Goal: Transaction & Acquisition: Purchase product/service

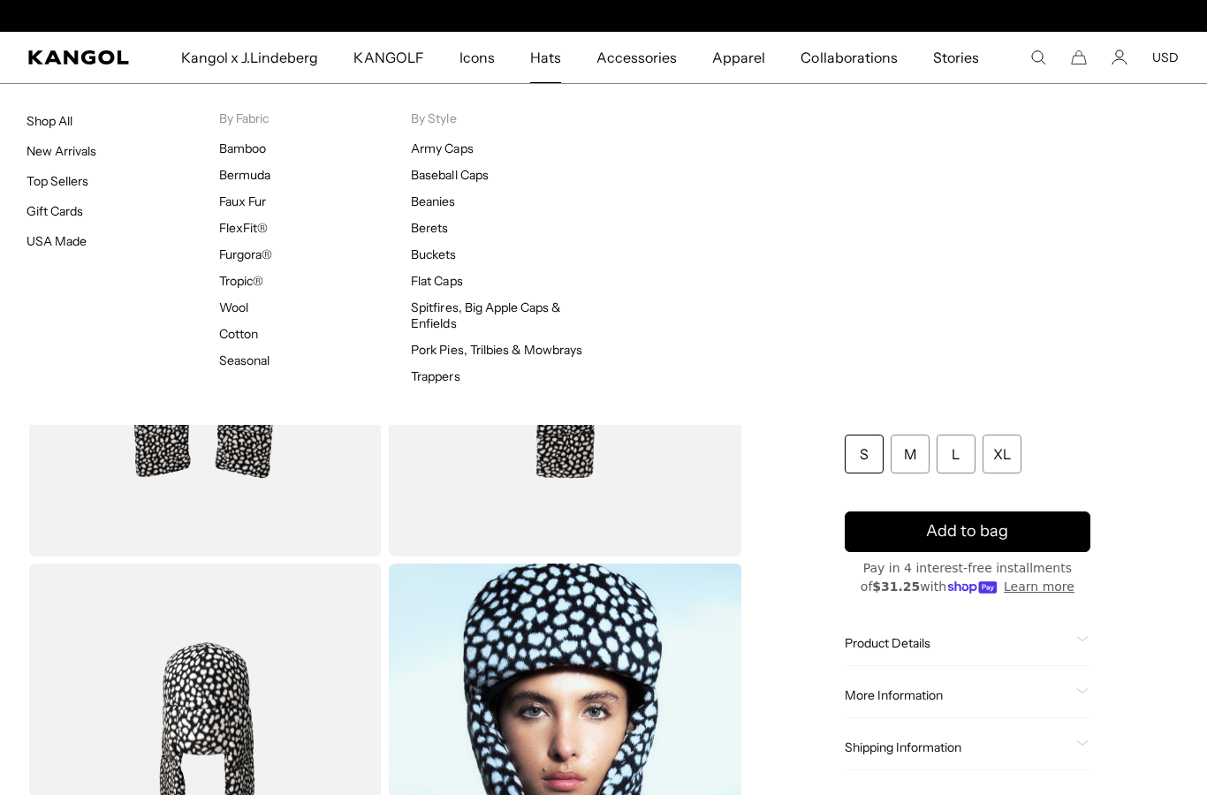
scroll to position [0, 364]
click at [66, 124] on link "Shop All" at bounding box center [50, 121] width 46 height 16
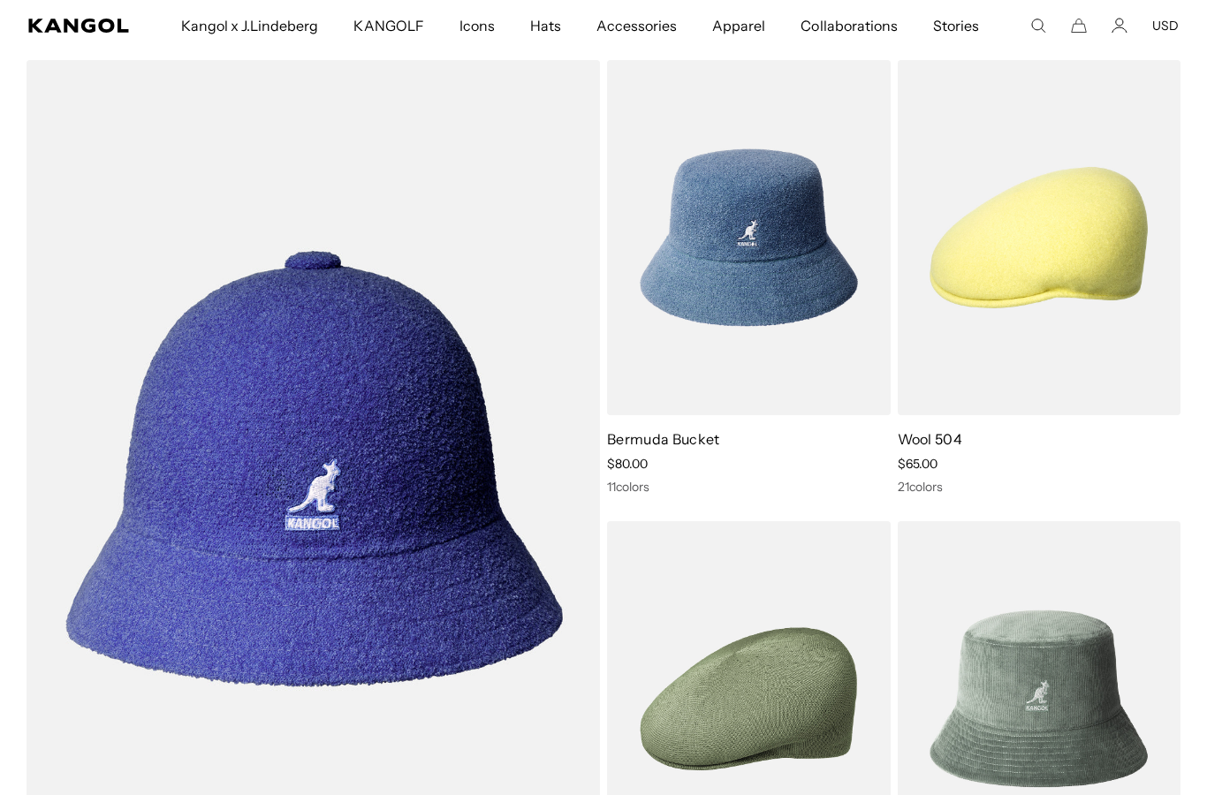
scroll to position [1071, 0]
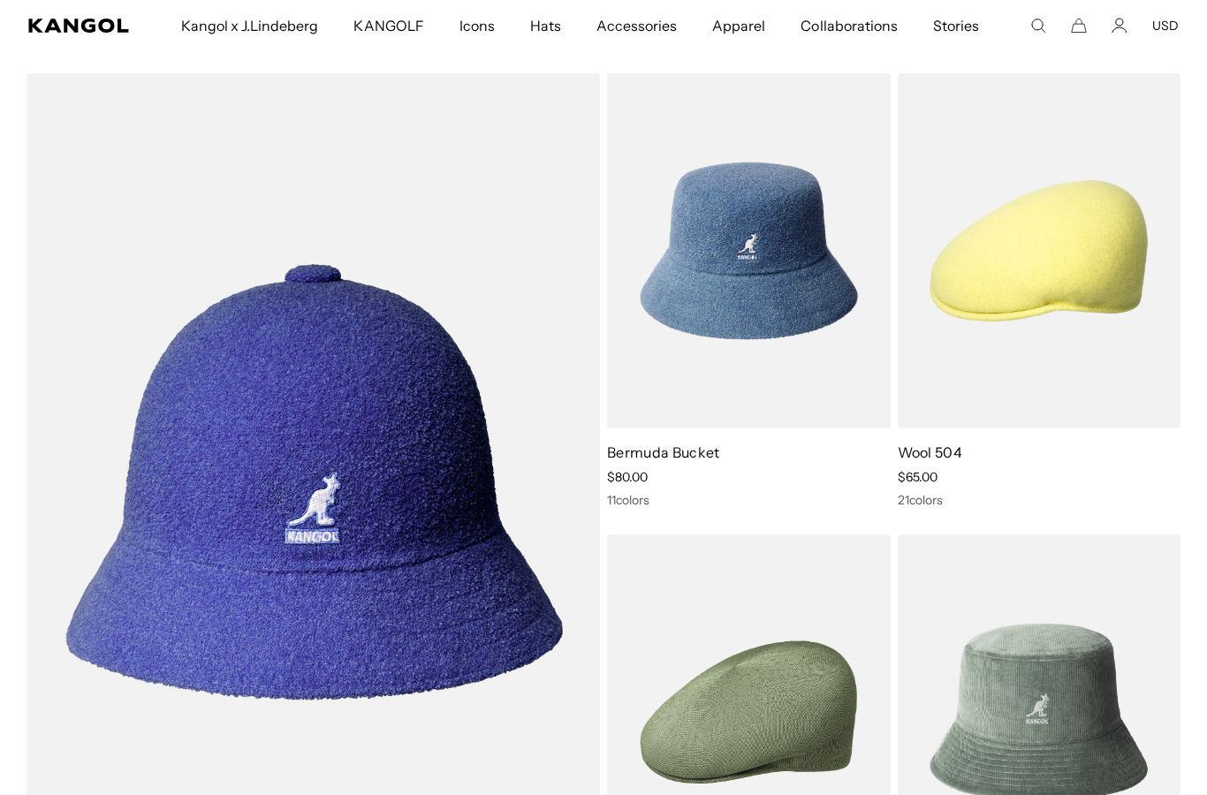
click at [0, 0] on img at bounding box center [0, 0] width 0 height 0
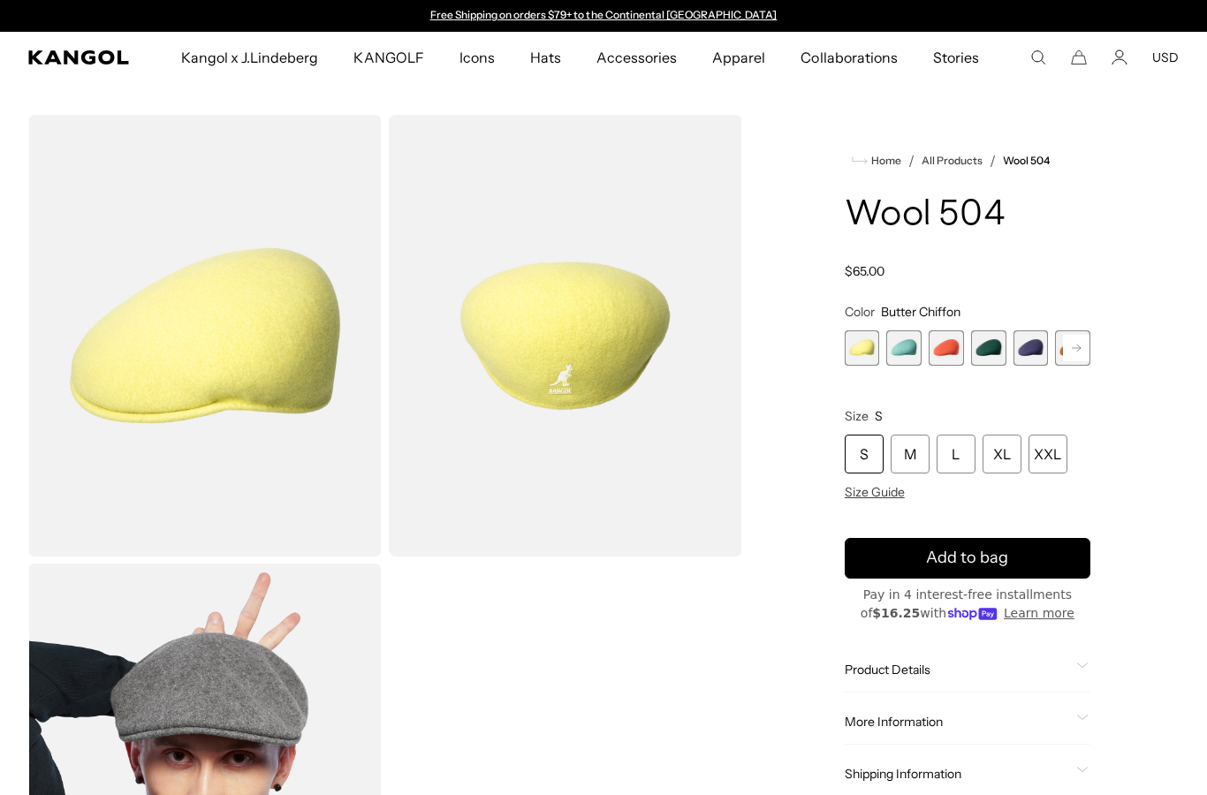
click at [944, 363] on span "3 of 21" at bounding box center [946, 347] width 35 height 35
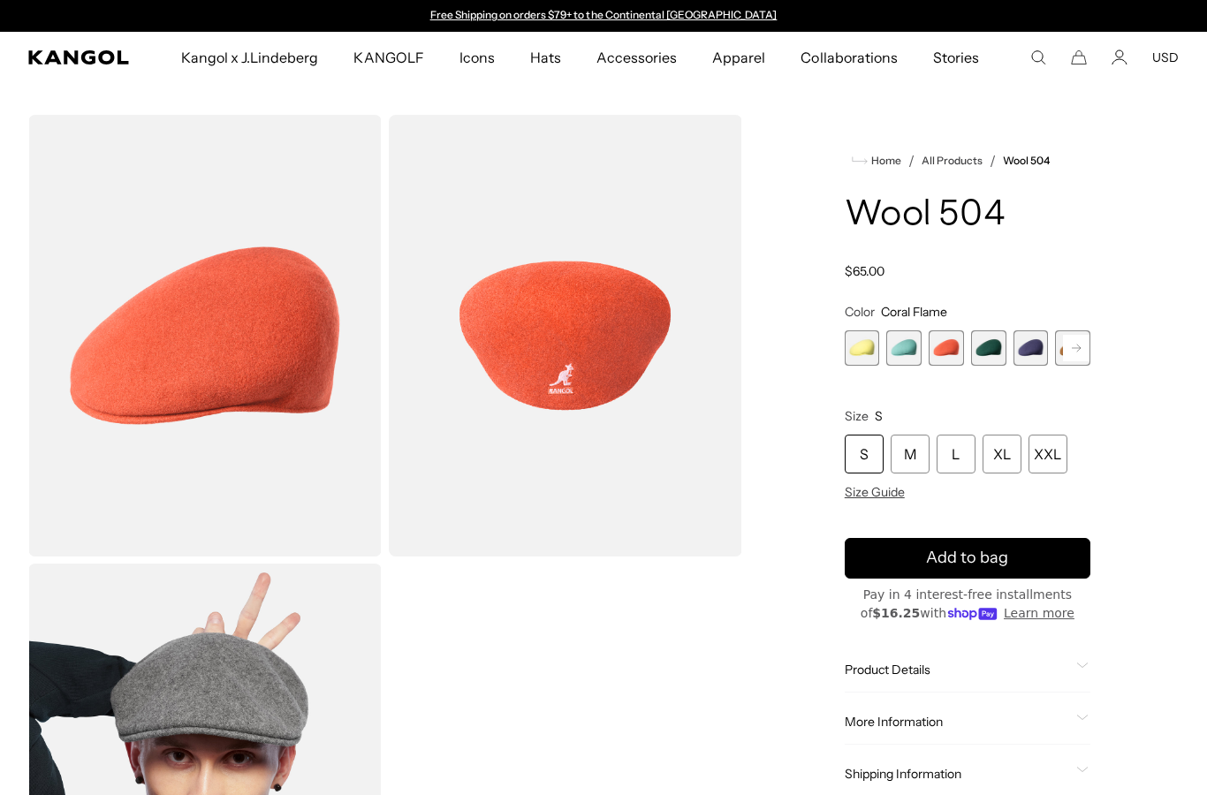
click at [1077, 351] on rect at bounding box center [1076, 348] width 27 height 27
click at [1030, 355] on span "6 of 21" at bounding box center [1031, 347] width 35 height 35
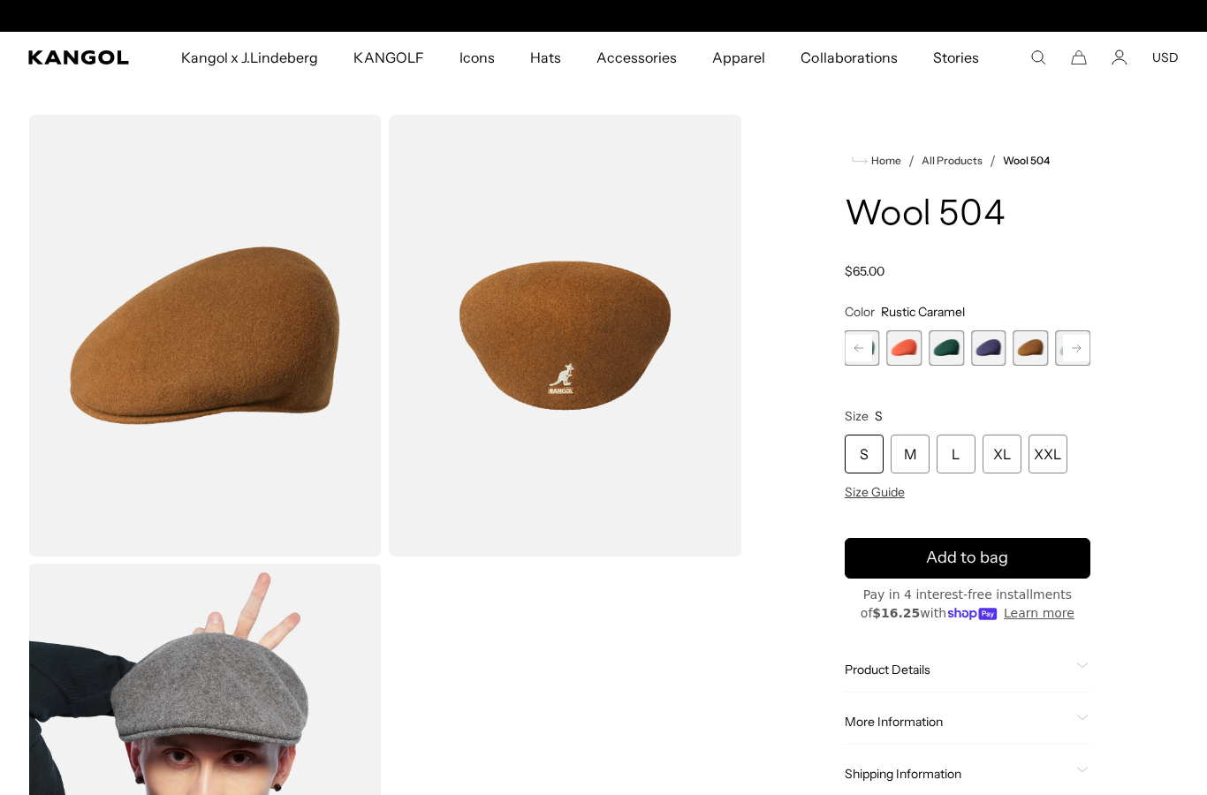
scroll to position [0, 364]
click at [1076, 353] on rect at bounding box center [1076, 348] width 27 height 27
click at [903, 354] on span "16 of 21" at bounding box center [903, 347] width 35 height 35
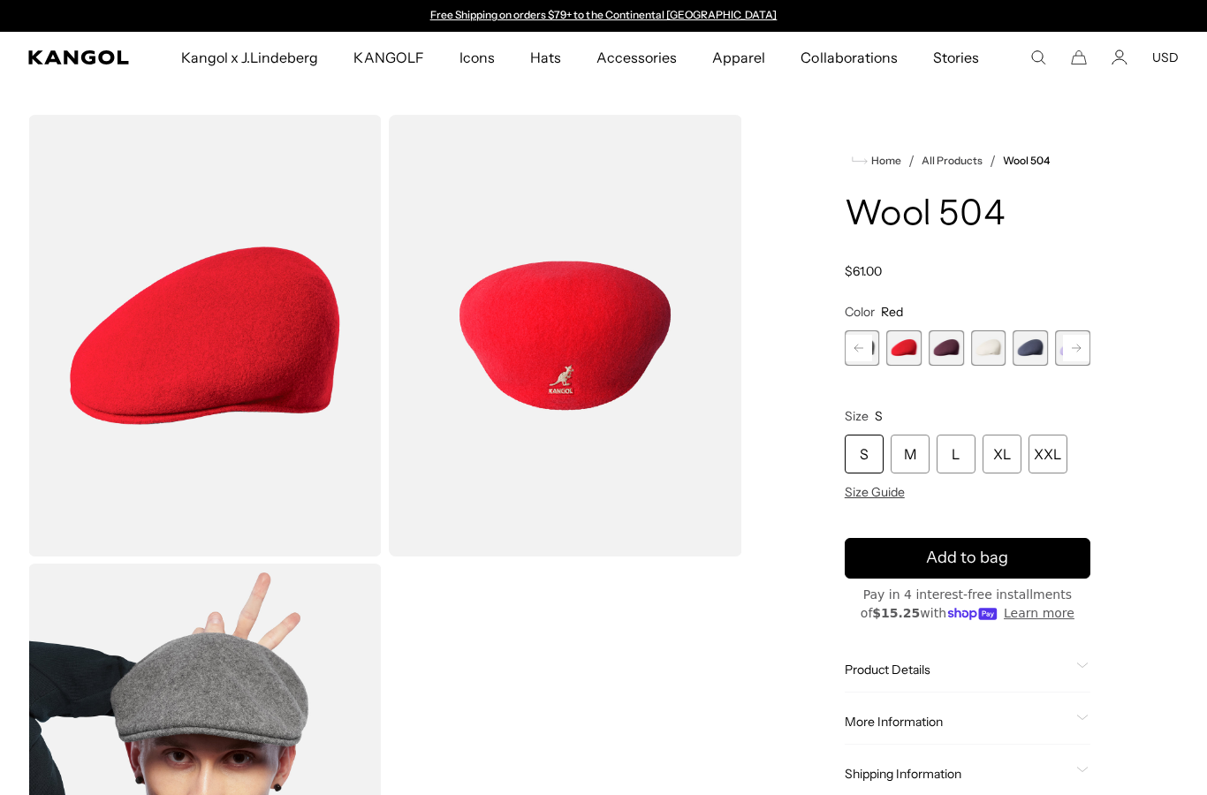
click at [912, 465] on div "M" at bounding box center [910, 454] width 39 height 39
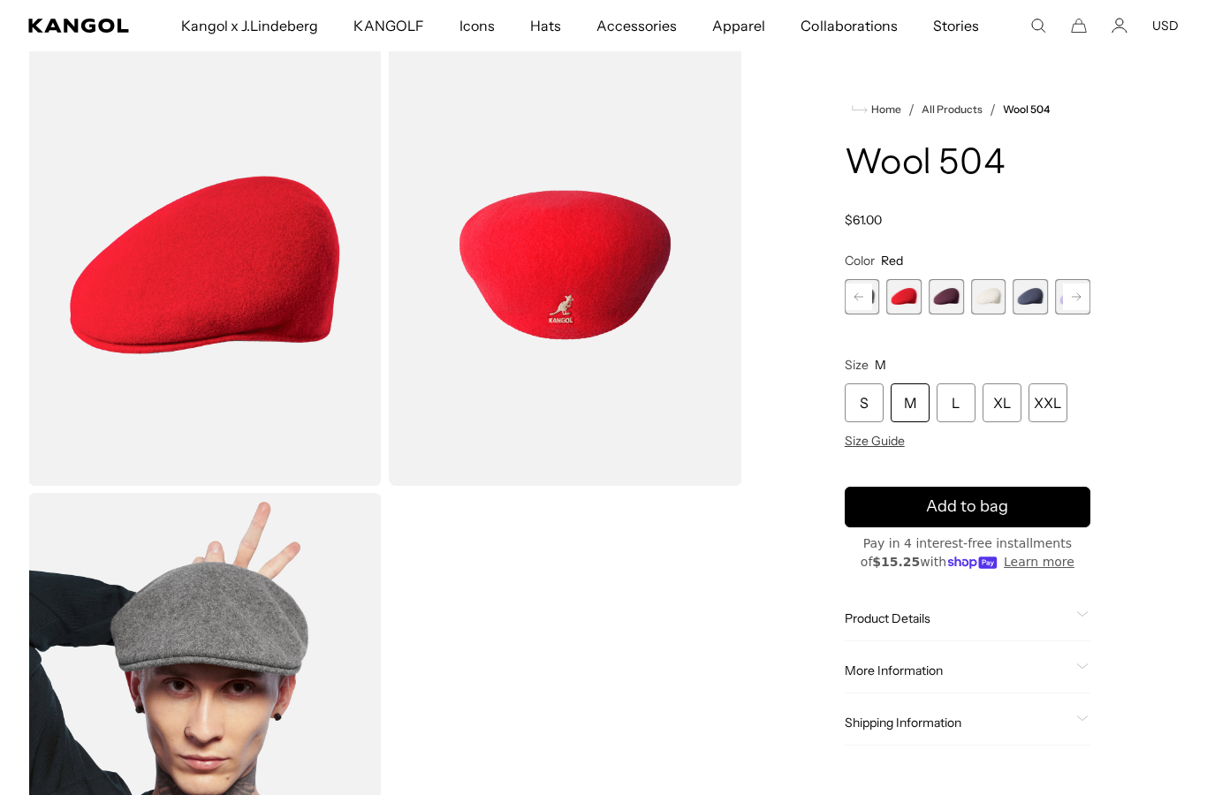
click at [1046, 514] on button "Add to bag" at bounding box center [968, 507] width 246 height 41
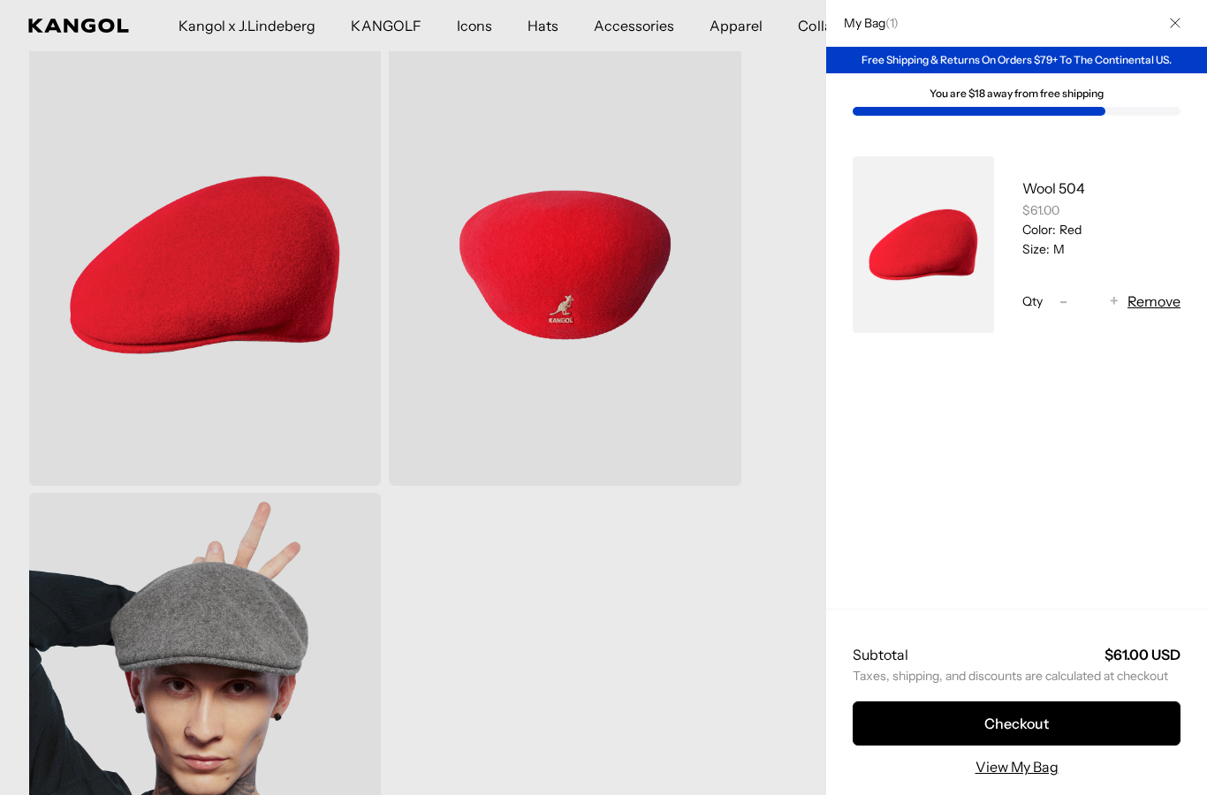
scroll to position [0, 364]
click at [780, 567] on div at bounding box center [603, 397] width 1207 height 795
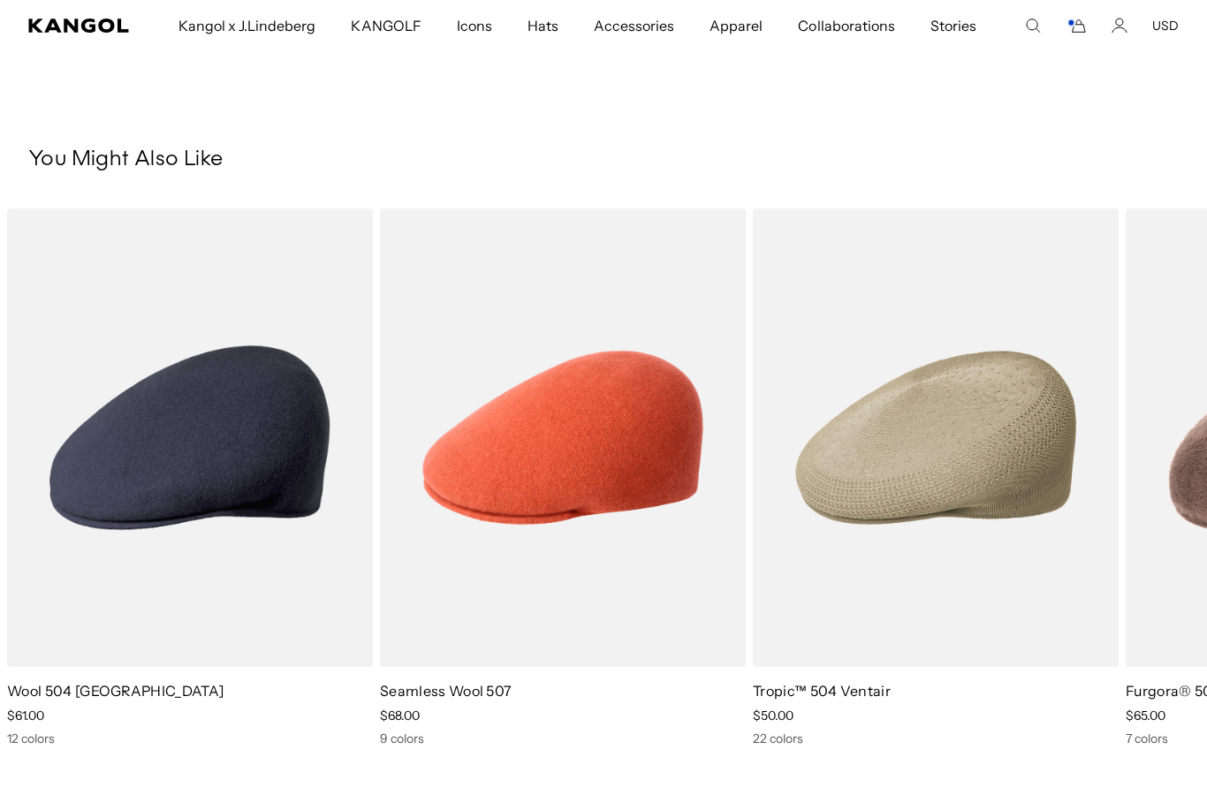
scroll to position [1015, 0]
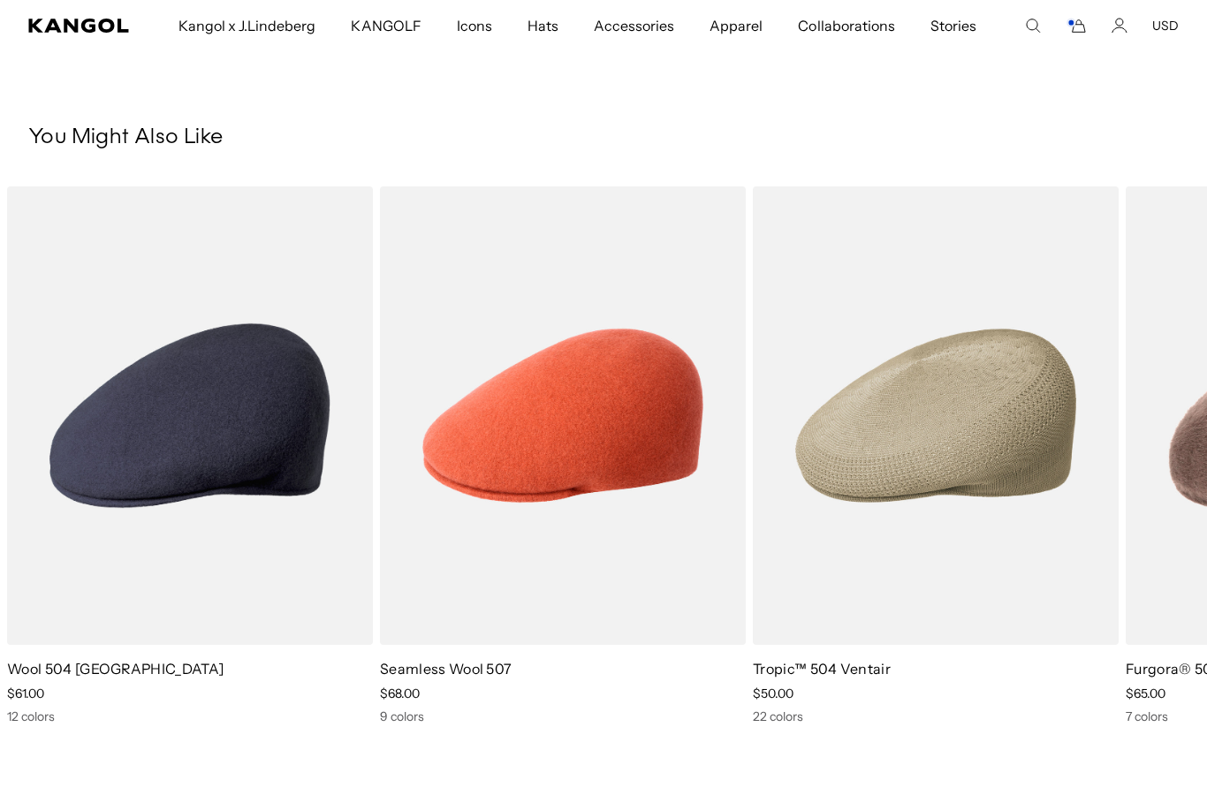
click at [0, 0] on img "2 of 5" at bounding box center [0, 0] width 0 height 0
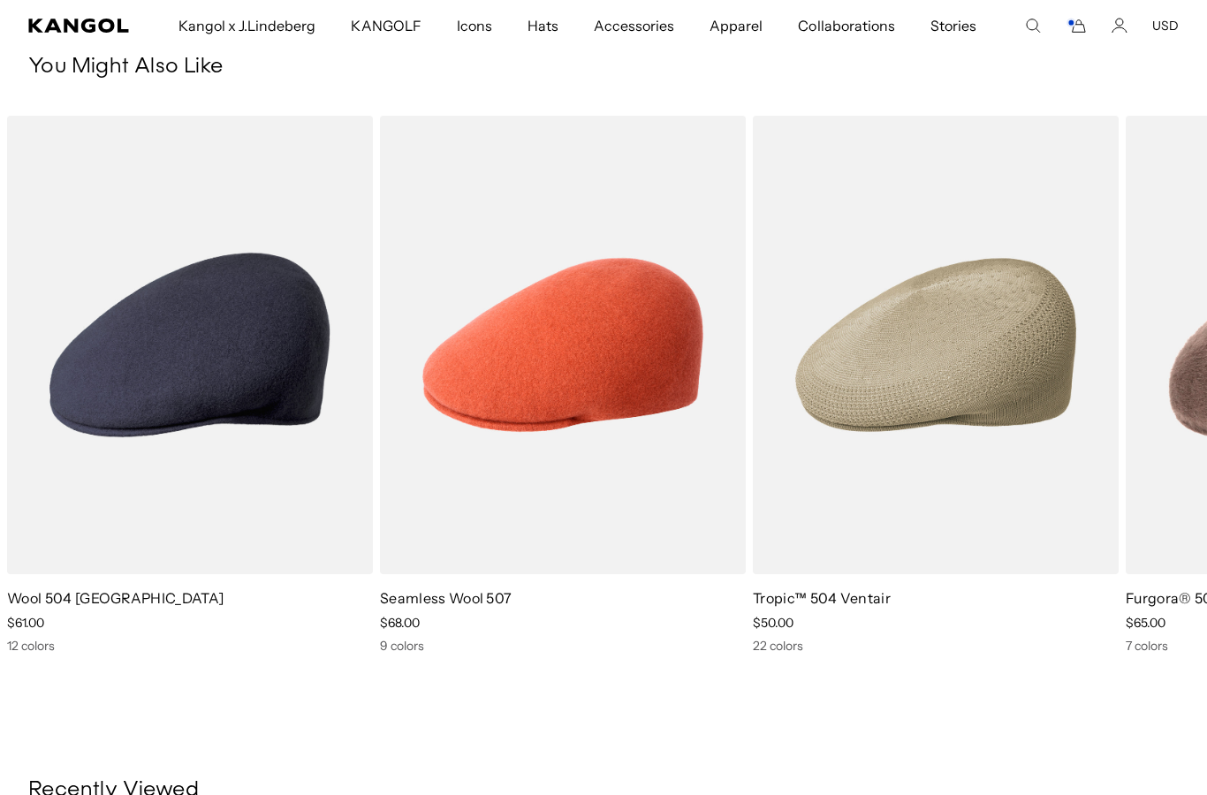
scroll to position [0, 0]
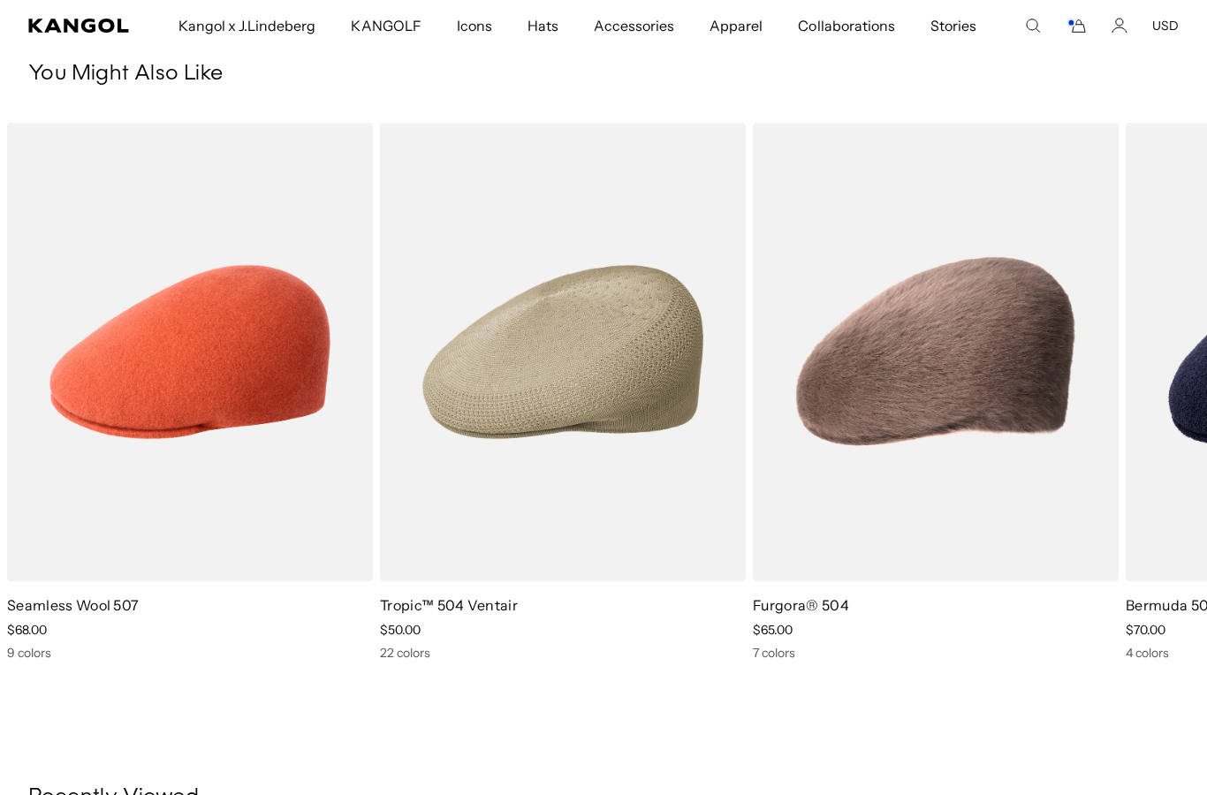
click at [0, 0] on img "4 of 5" at bounding box center [0, 0] width 0 height 0
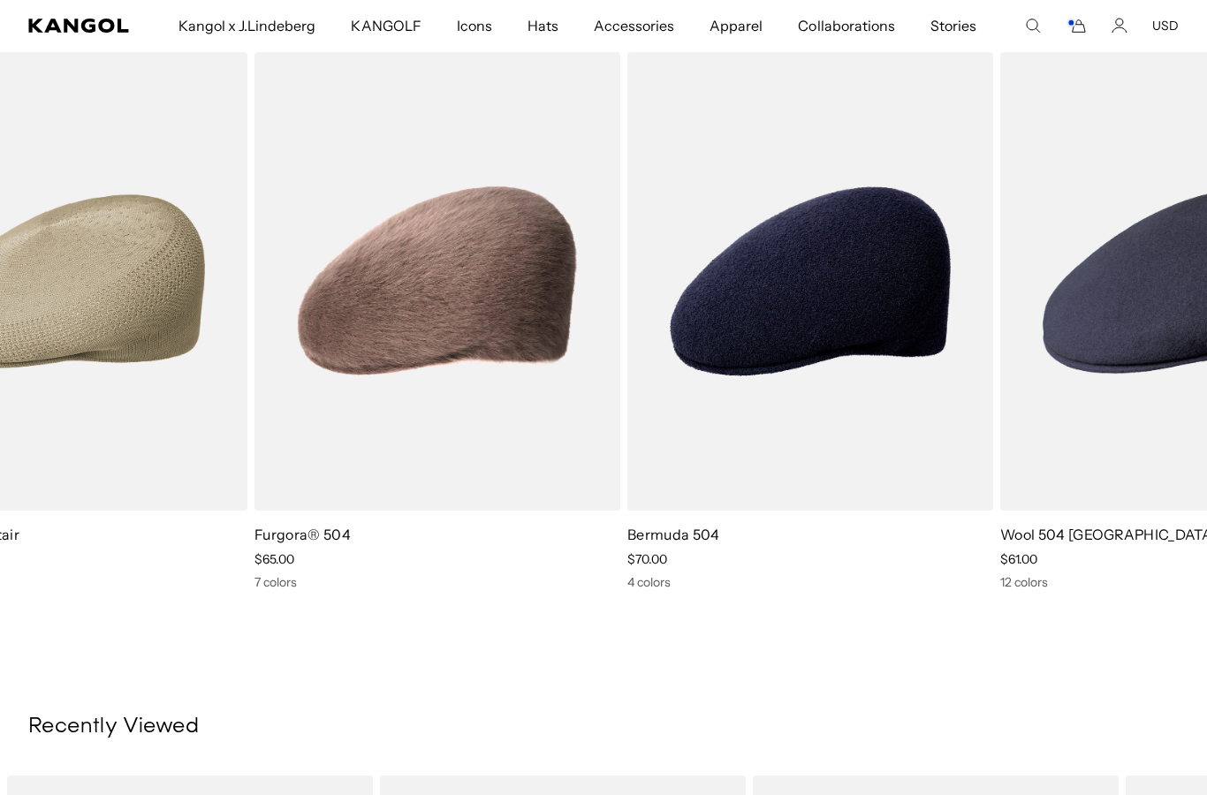
scroll to position [0, 364]
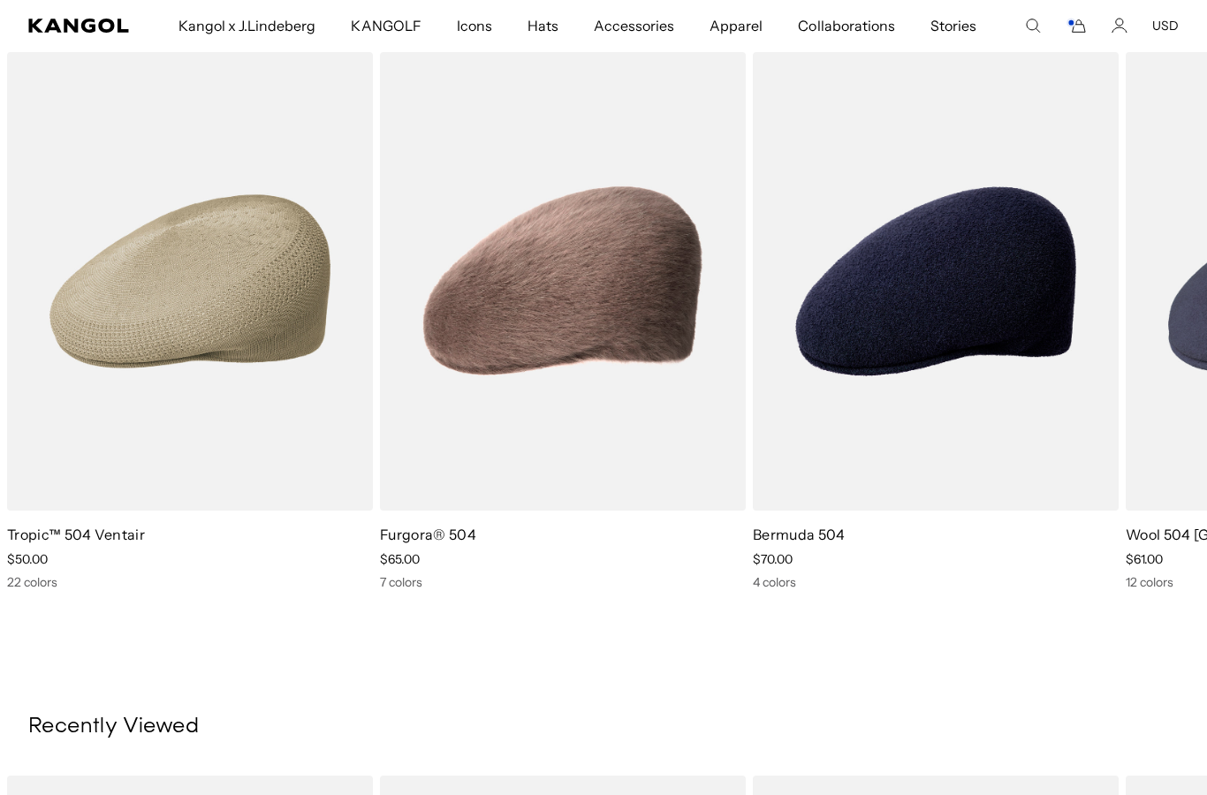
click at [1030, 28] on icon "Search here" at bounding box center [1033, 26] width 16 height 16
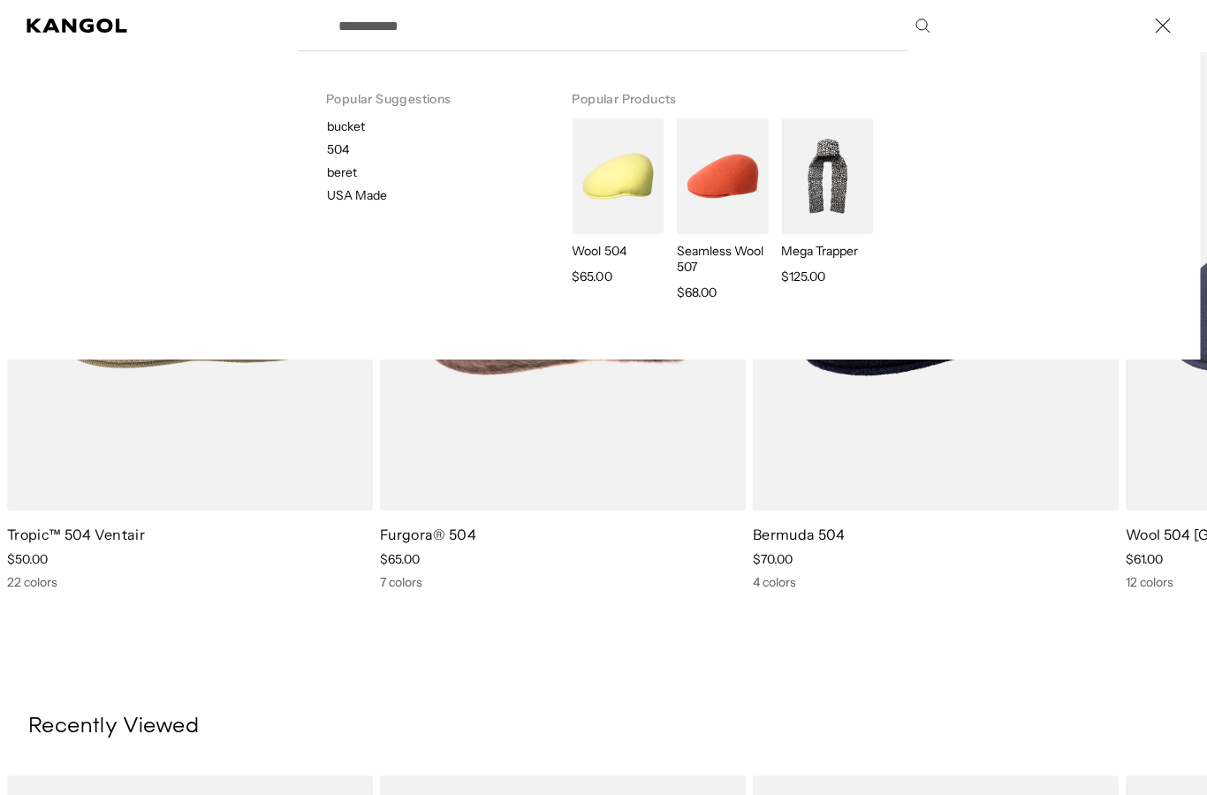
scroll to position [0, 0]
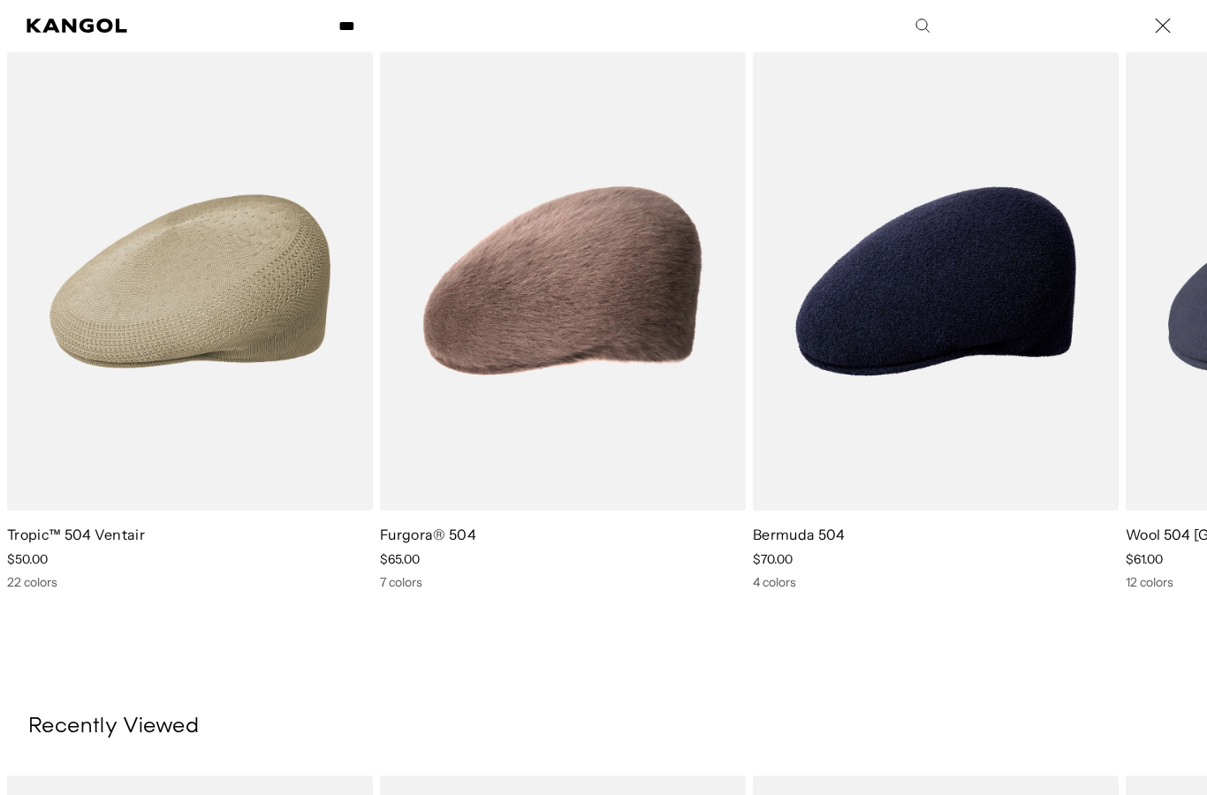
type input "****"
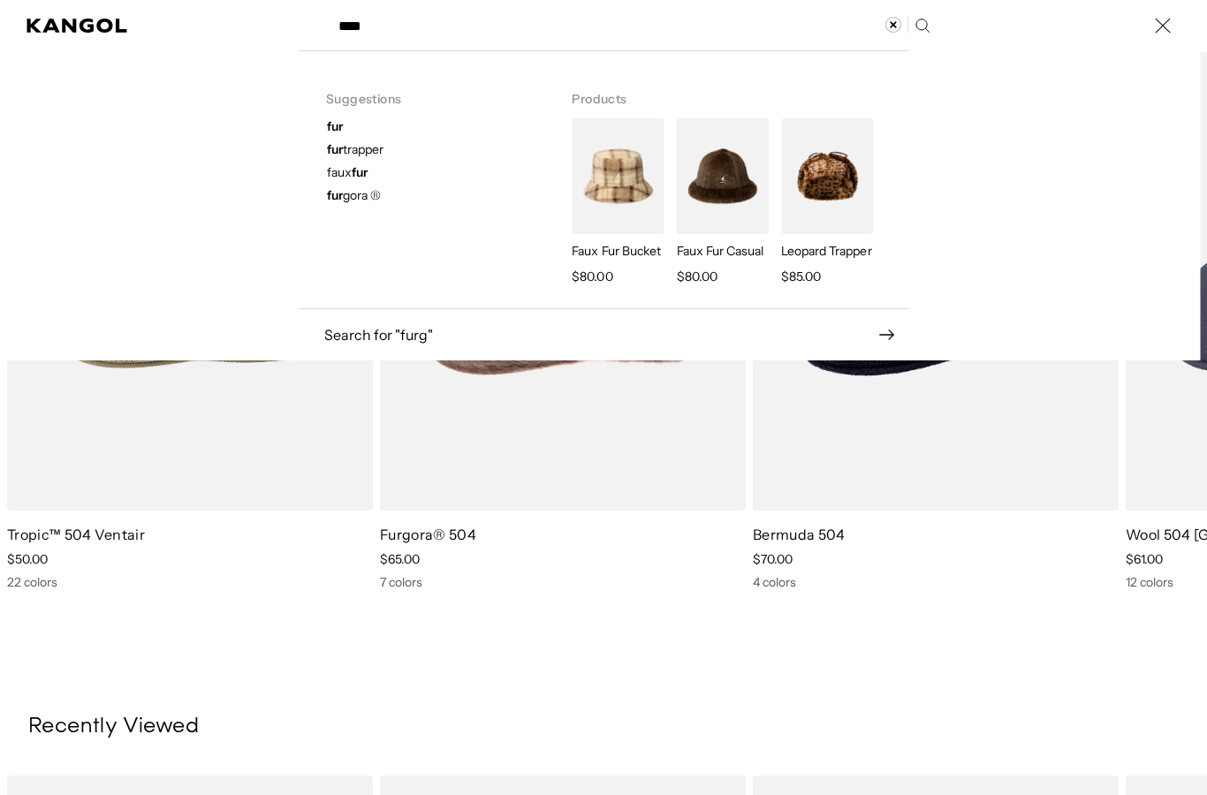
scroll to position [0, 364]
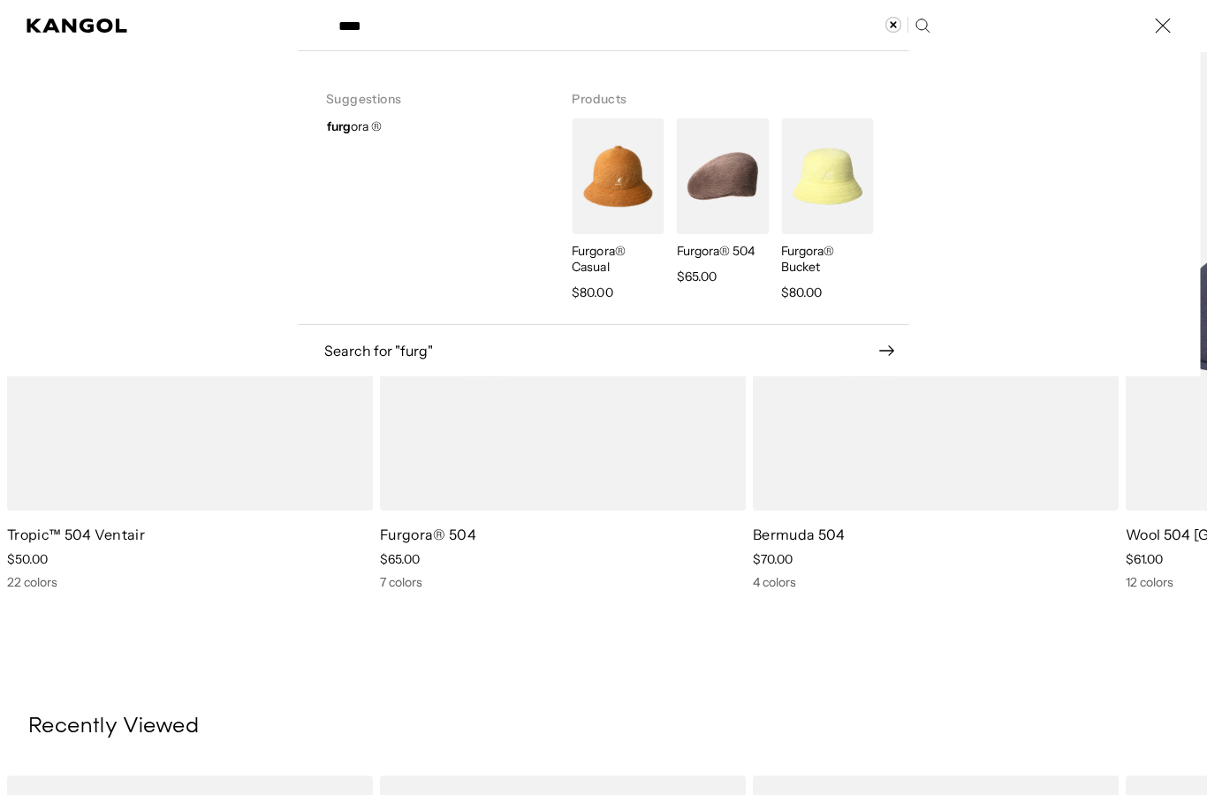
click at [374, 130] on span "furg ora ®" at bounding box center [354, 126] width 55 height 16
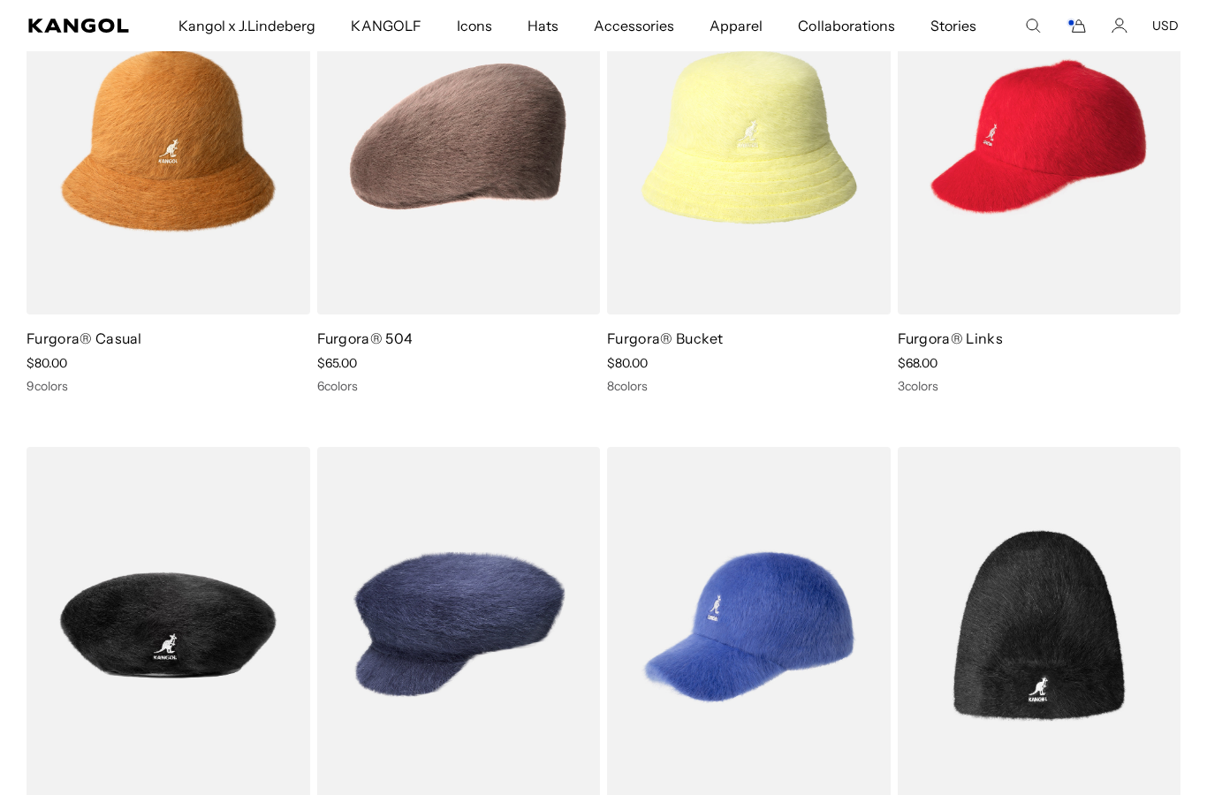
click at [169, 362] on div "Sale Price $80.00" at bounding box center [169, 363] width 284 height 16
click at [169, 356] on div "Sale Price $80.00" at bounding box center [169, 363] width 284 height 16
click at [75, 346] on link "Furgora® Casual" at bounding box center [85, 339] width 116 height 18
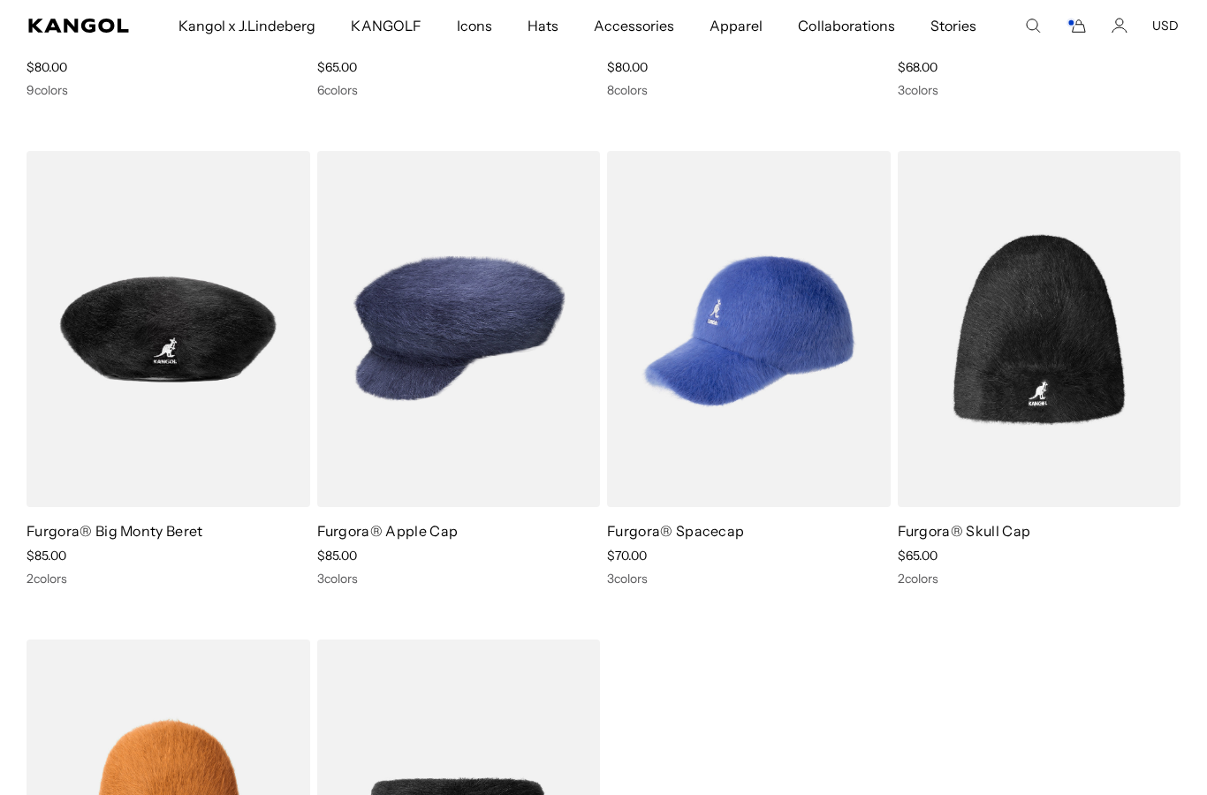
scroll to position [0, 364]
click at [0, 0] on img at bounding box center [0, 0] width 0 height 0
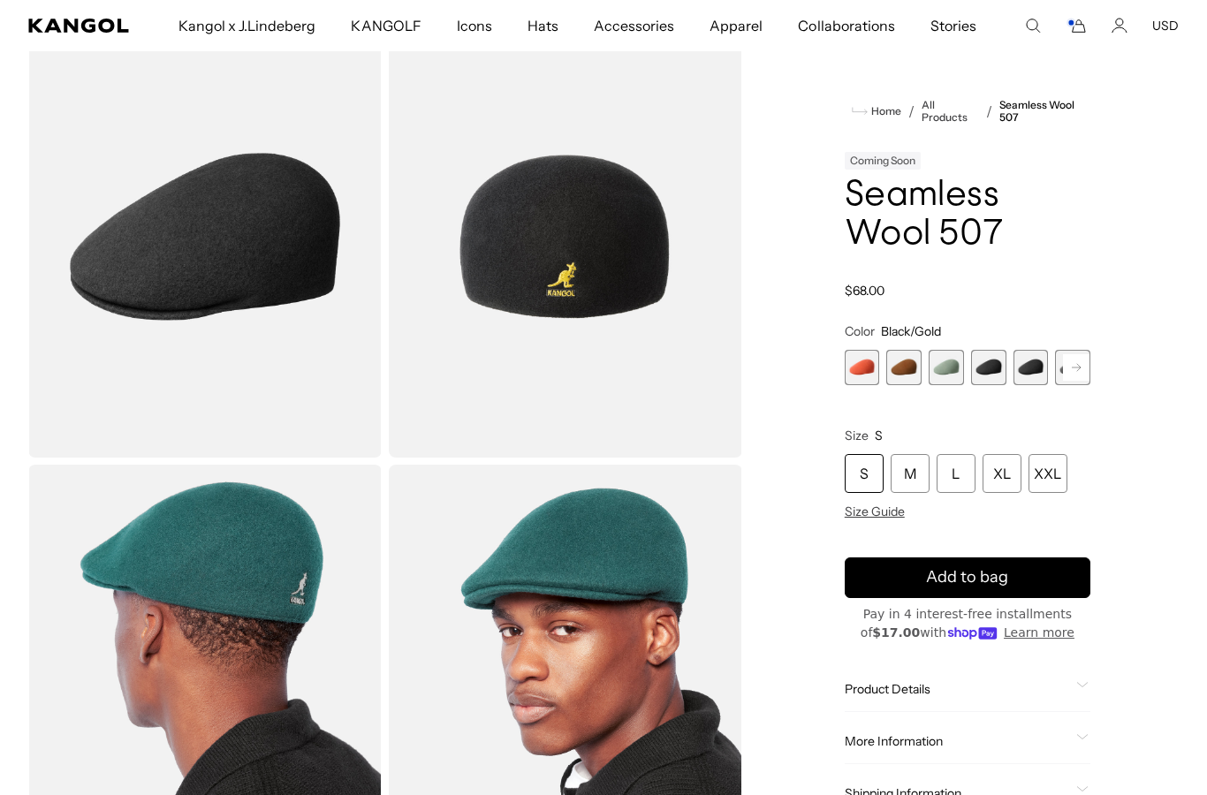
click at [851, 368] on span "1 of 9" at bounding box center [862, 367] width 35 height 35
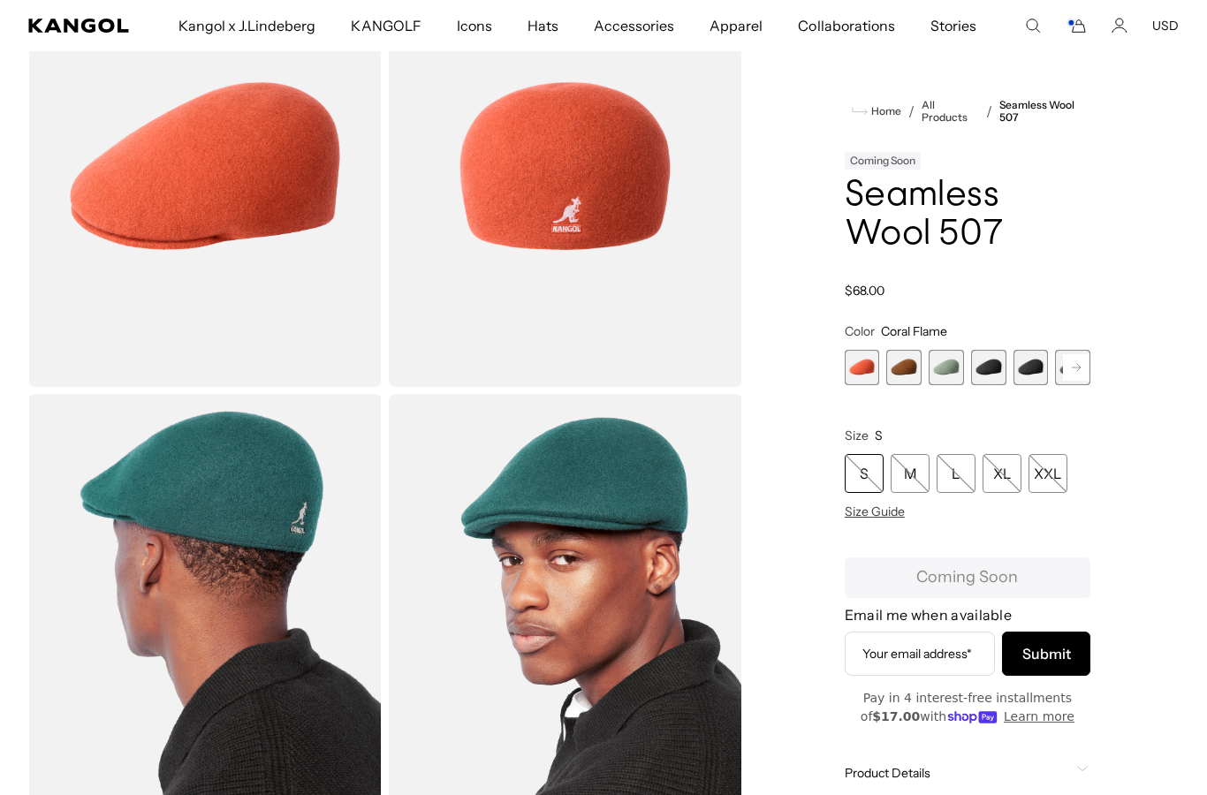
scroll to position [0, 364]
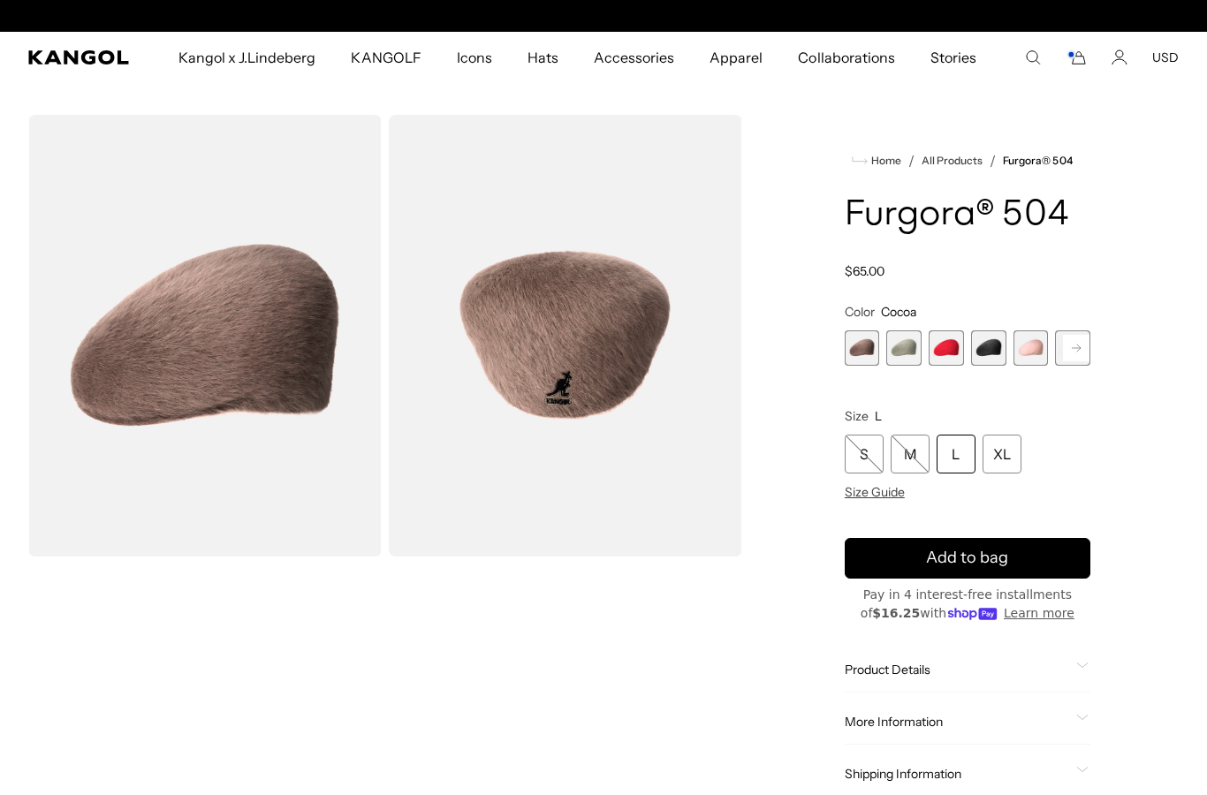
scroll to position [0, 364]
click at [1079, 352] on rect at bounding box center [1076, 348] width 27 height 27
click at [909, 353] on span "3 of 7" at bounding box center [903, 347] width 35 height 35
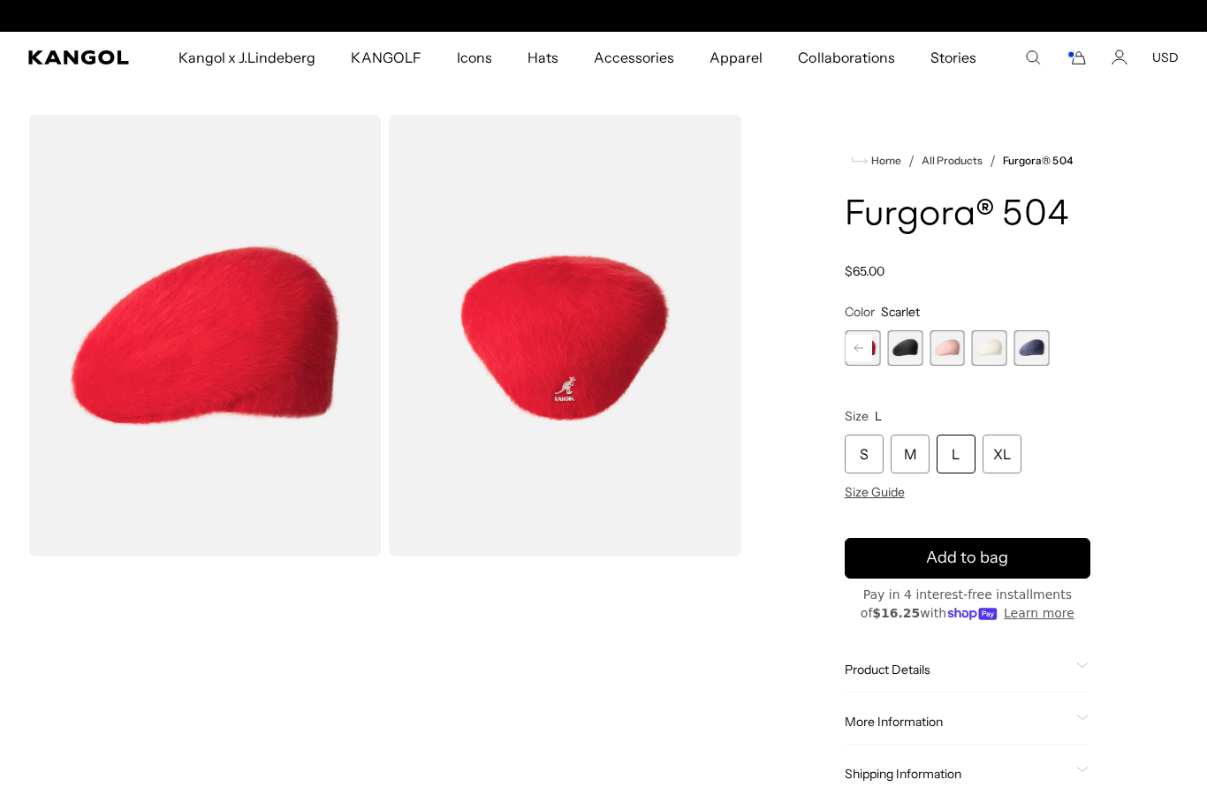
scroll to position [0, 364]
click at [998, 346] on span "5 of 7" at bounding box center [988, 347] width 35 height 35
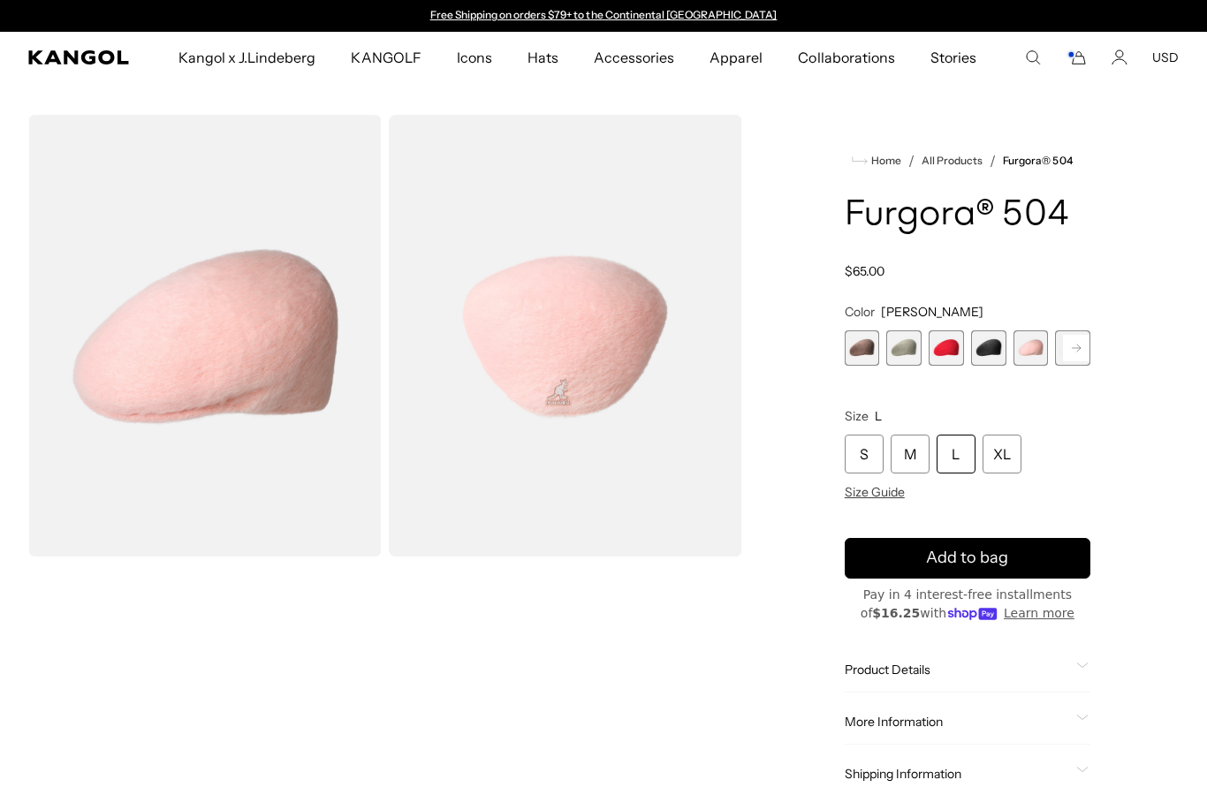
click at [901, 352] on span "2 of 7" at bounding box center [903, 347] width 35 height 35
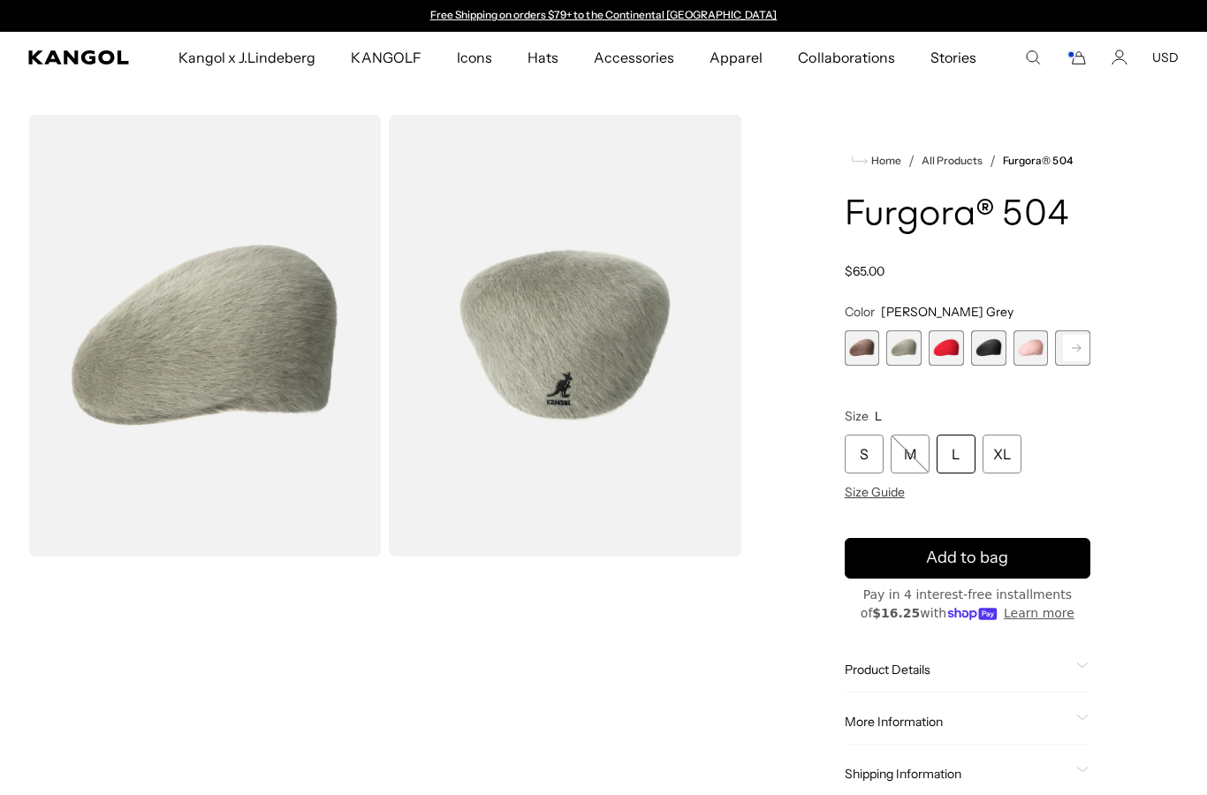
click at [1070, 346] on rect at bounding box center [1076, 348] width 27 height 27
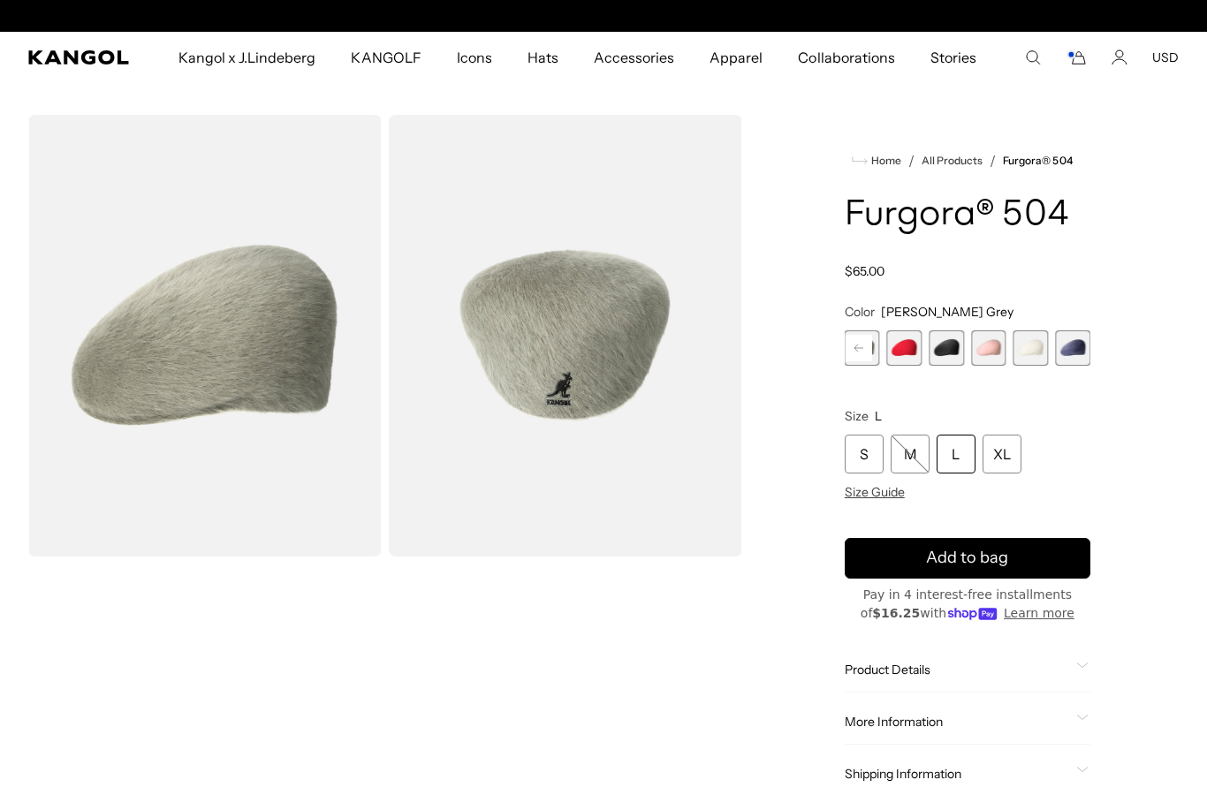
scroll to position [0, 364]
click at [1032, 357] on span "6 of 7" at bounding box center [1031, 347] width 35 height 35
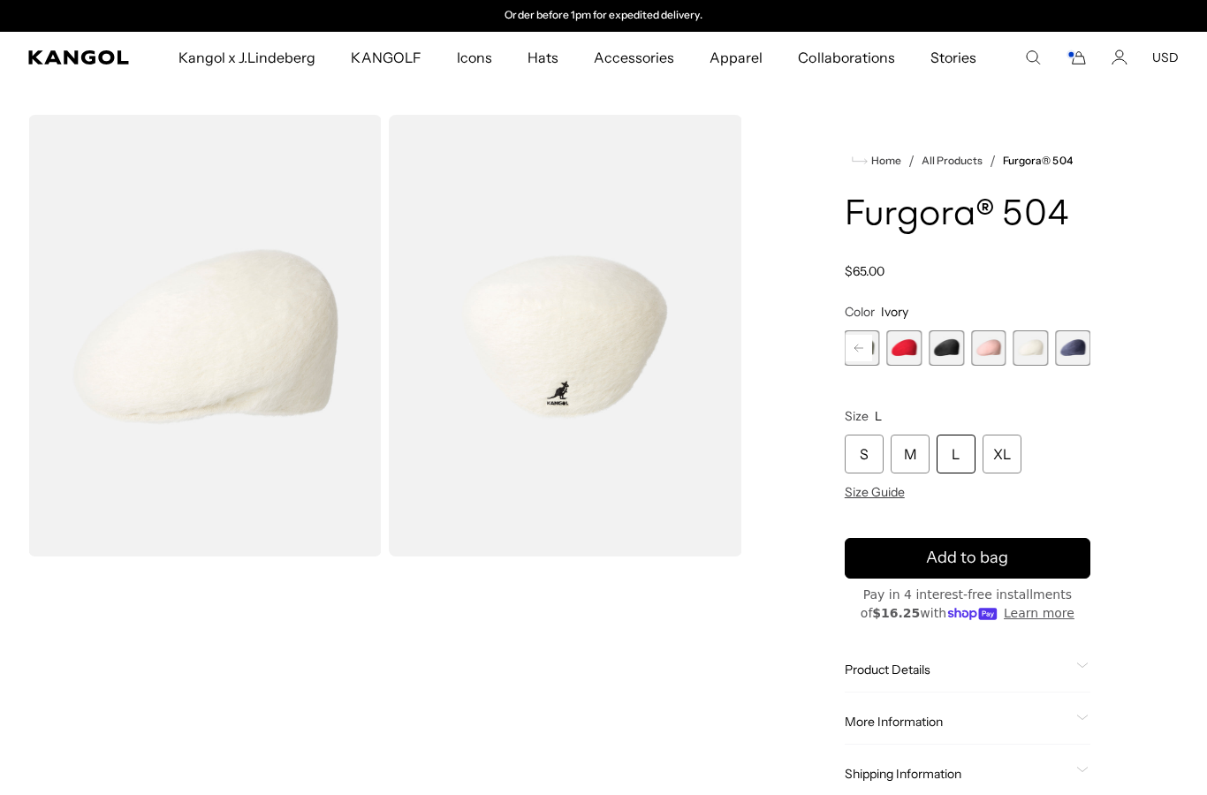
click at [1078, 358] on span "7 of 7" at bounding box center [1072, 347] width 35 height 35
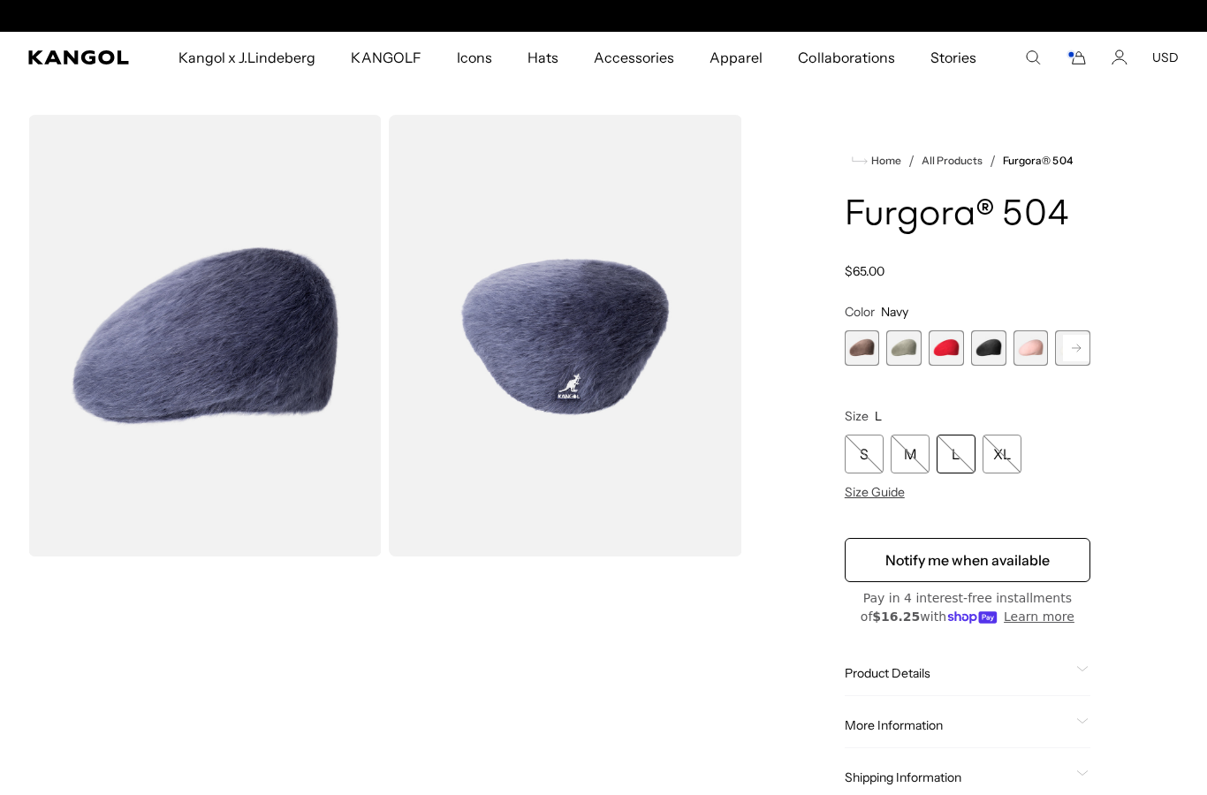
click at [946, 356] on span "3 of 7" at bounding box center [946, 347] width 35 height 35
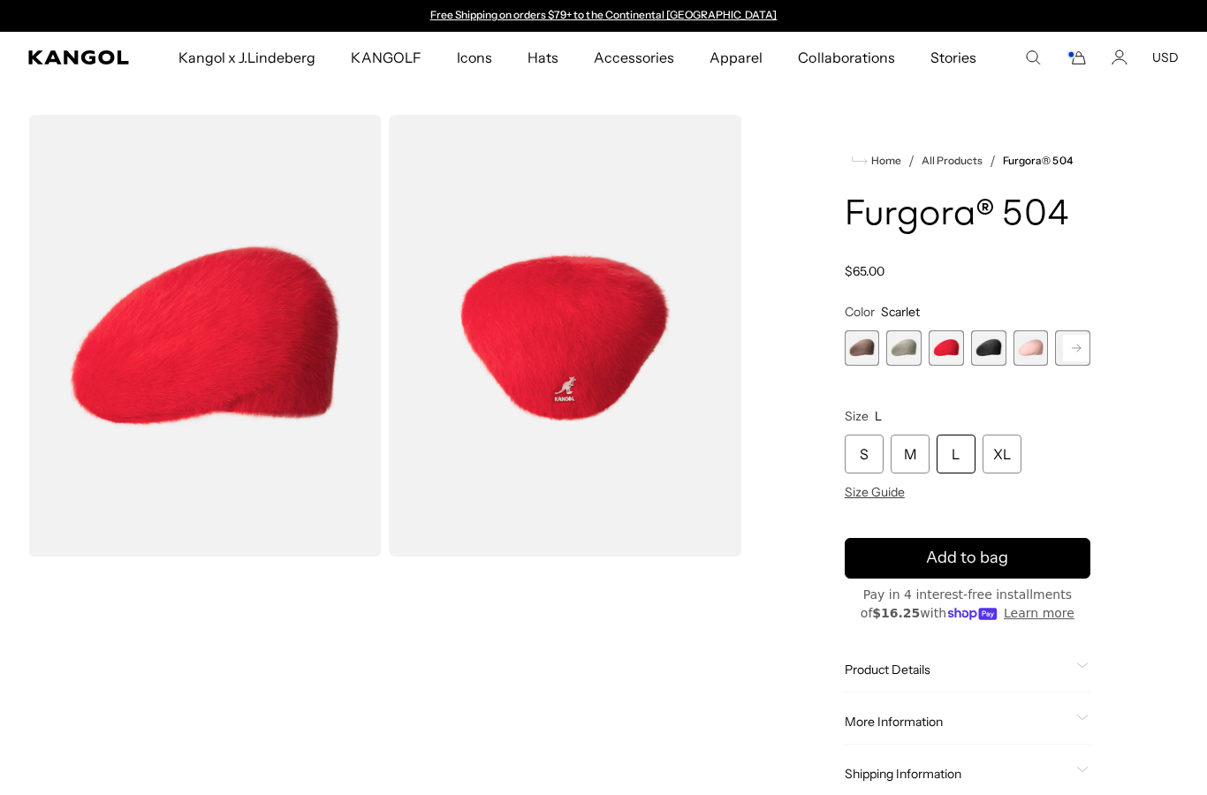
click at [1008, 561] on button "Add to bag" at bounding box center [968, 558] width 246 height 41
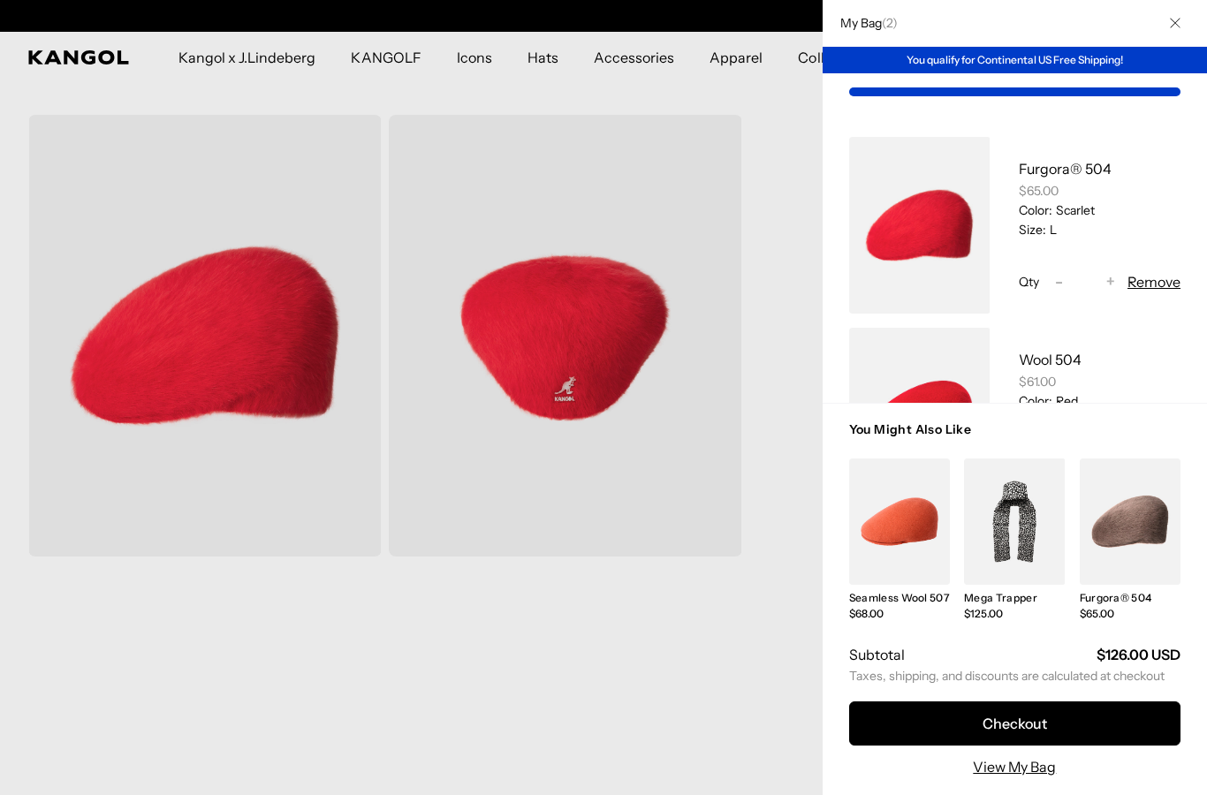
scroll to position [0, 364]
click div
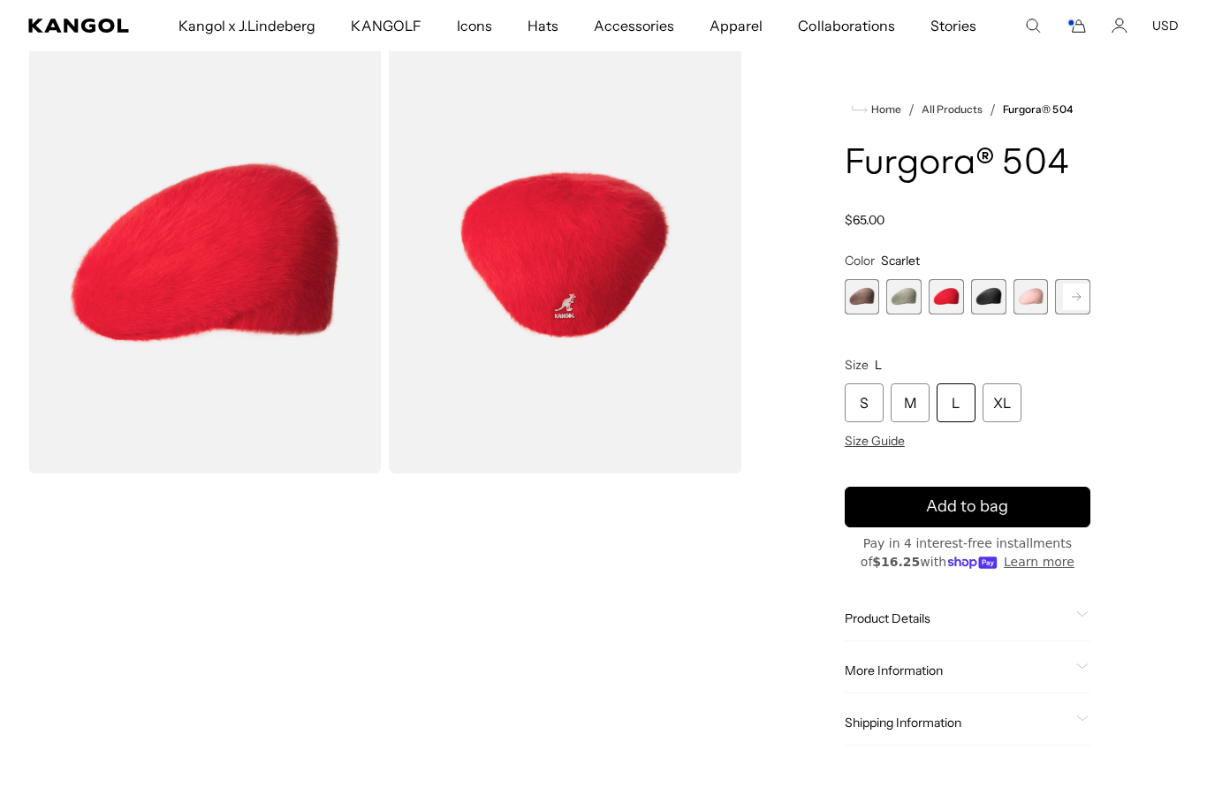
scroll to position [0, 0]
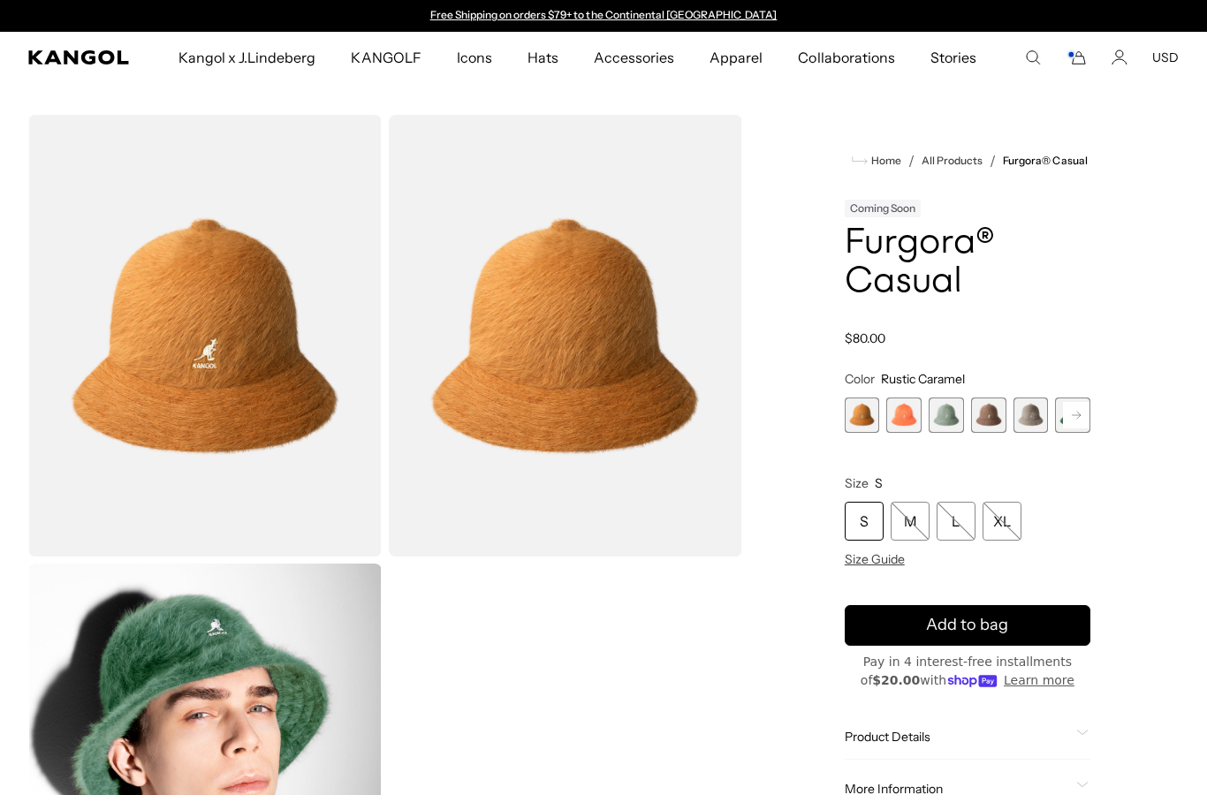
click at [940, 413] on span "3 of 12" at bounding box center [946, 415] width 35 height 35
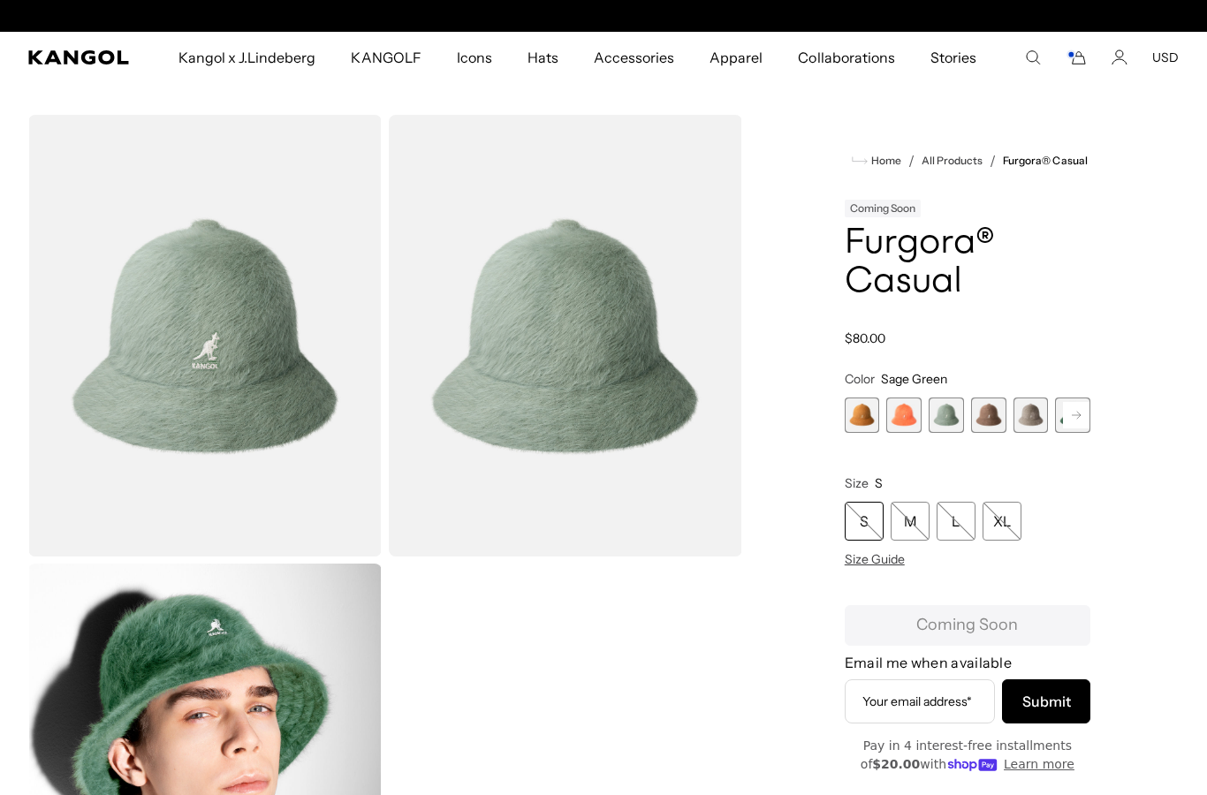
scroll to position [0, 364]
click at [1020, 421] on span "5 of 12" at bounding box center [1031, 415] width 35 height 35
click at [864, 421] on rect at bounding box center [859, 415] width 27 height 27
click at [909, 415] on span "6 of 12" at bounding box center [903, 415] width 35 height 35
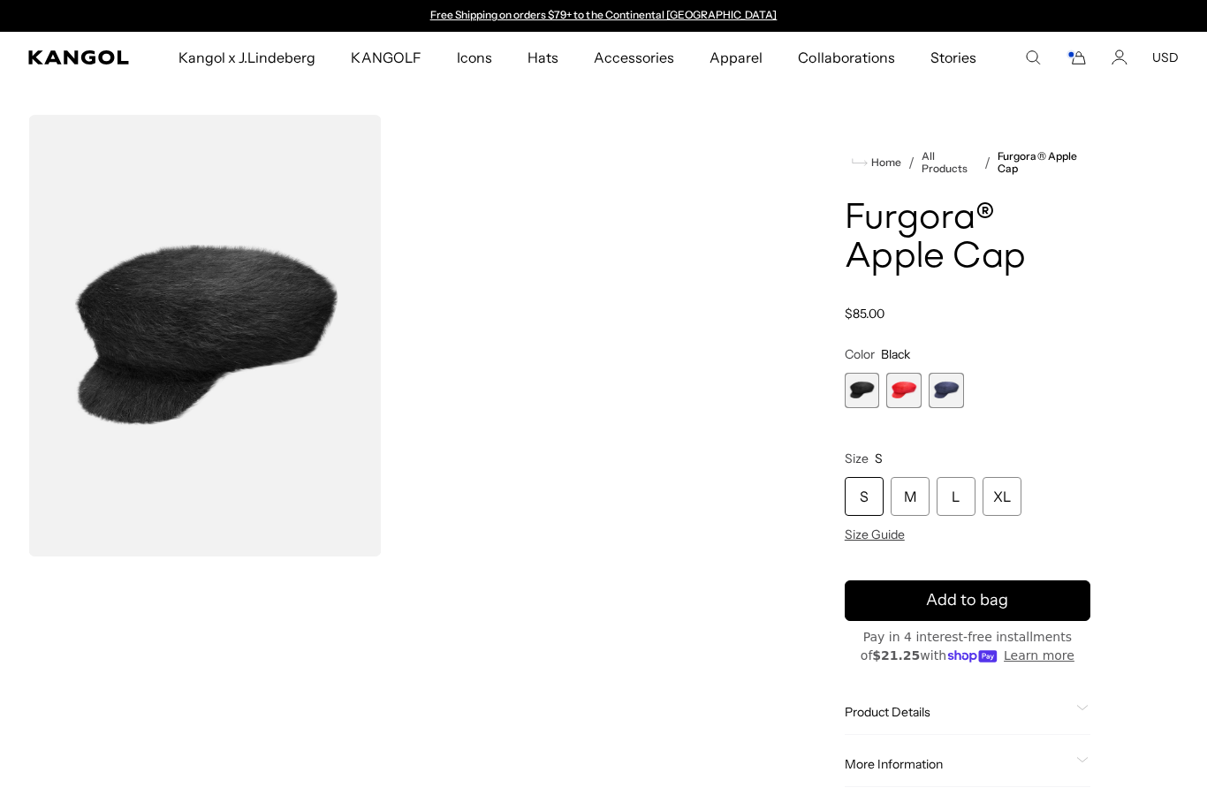
click at [898, 393] on span "2 of 3" at bounding box center [903, 390] width 35 height 35
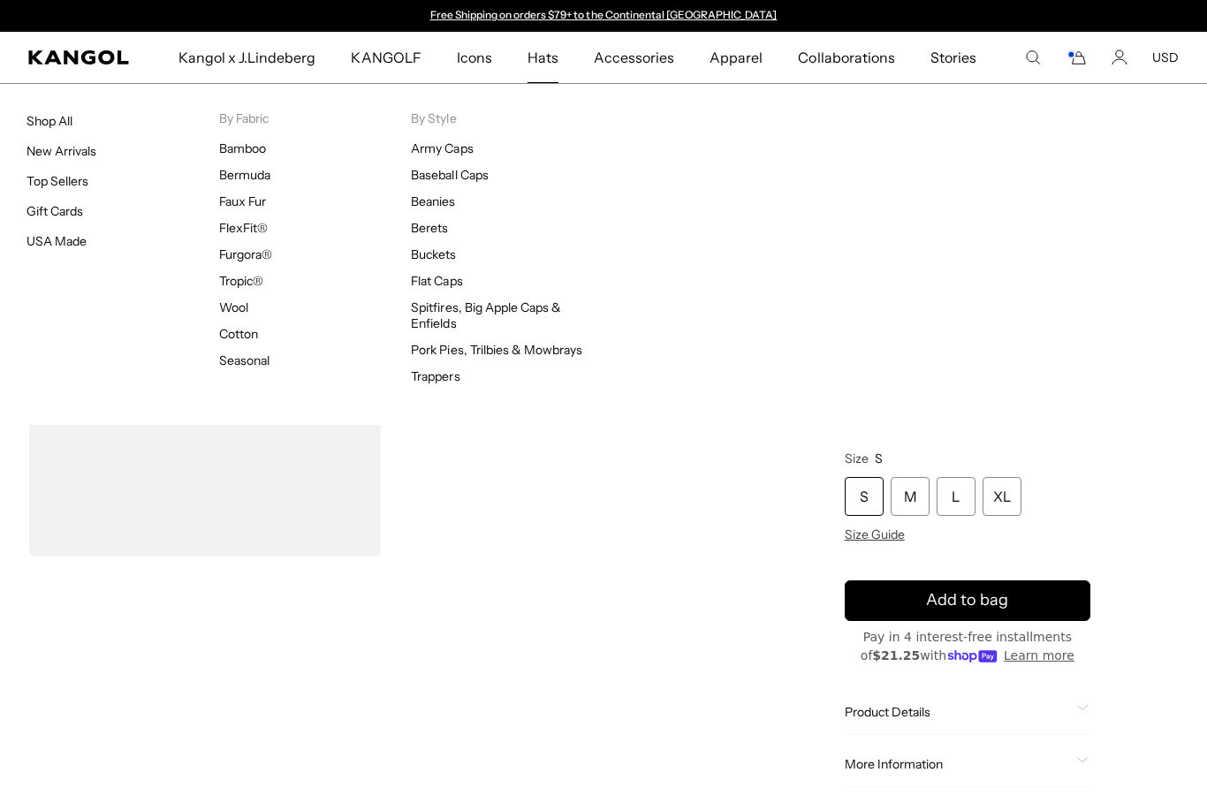
click at [72, 124] on link "Shop All" at bounding box center [50, 121] width 46 height 16
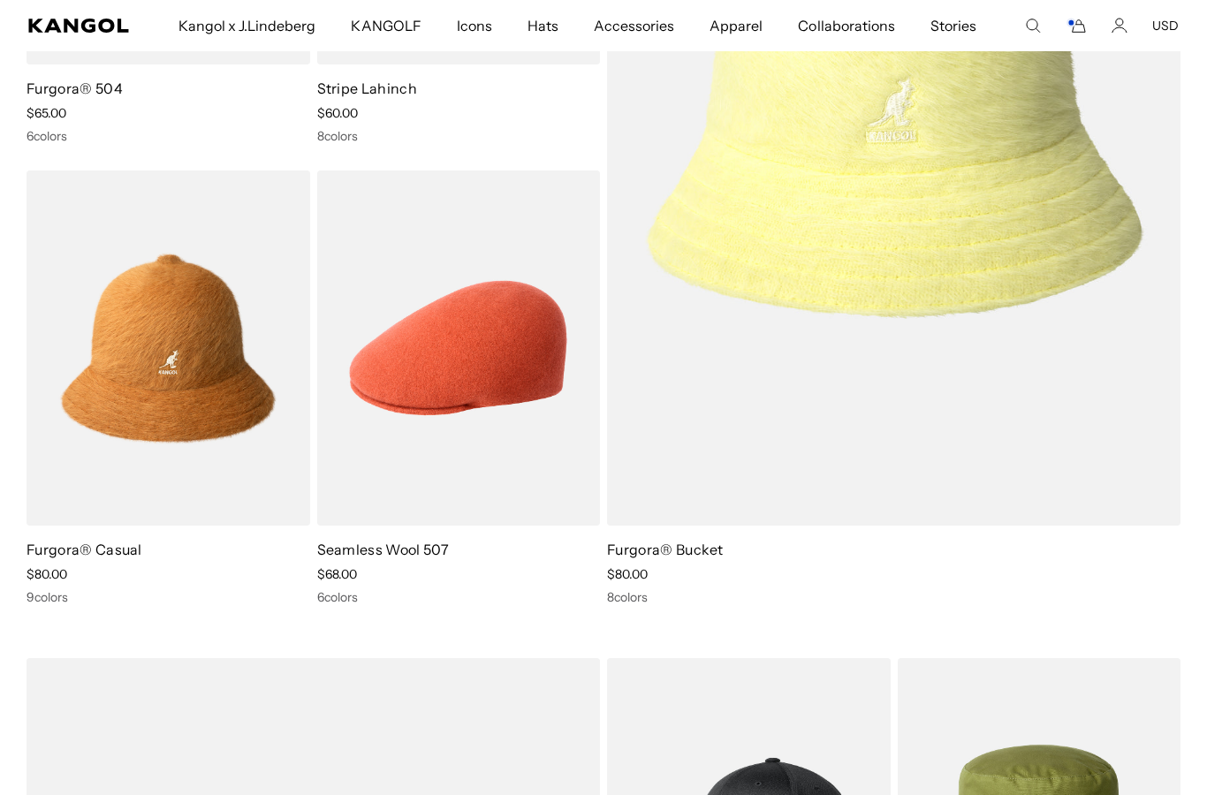
click at [0, 0] on img at bounding box center [0, 0] width 0 height 0
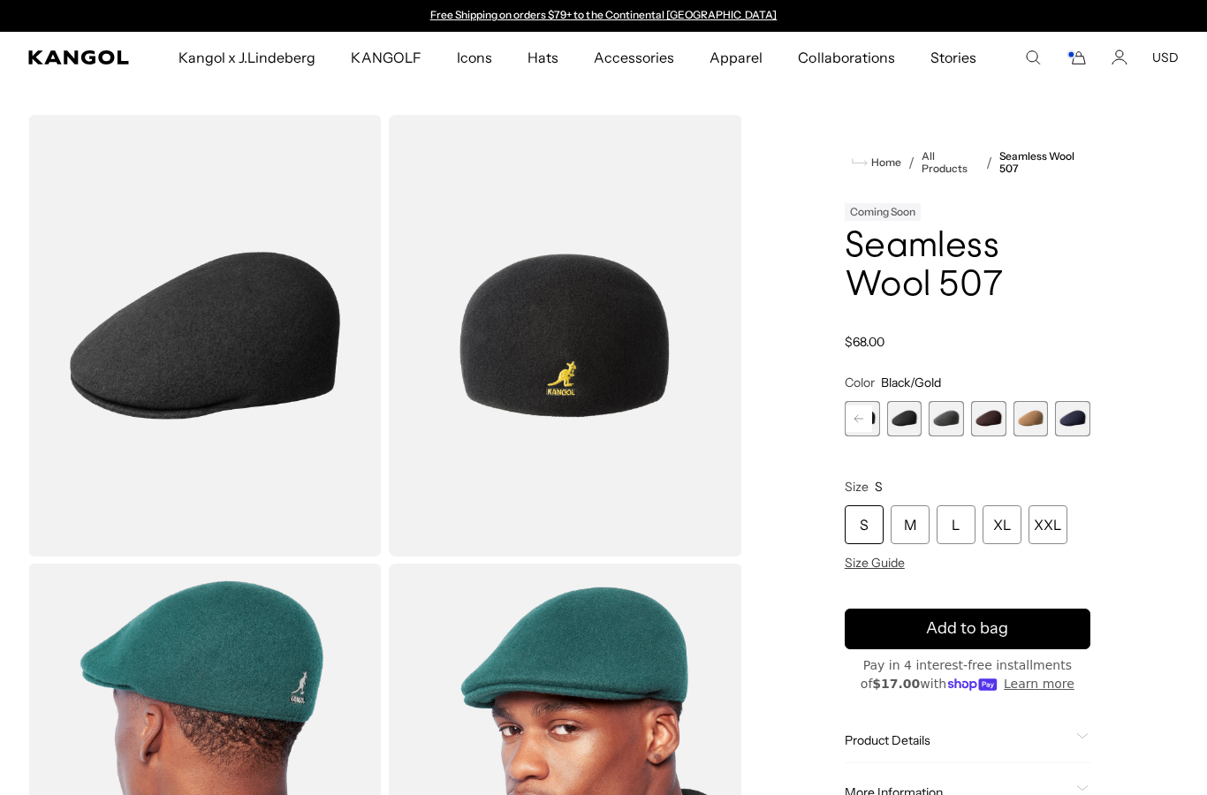
click at [1014, 416] on span "8 of 9" at bounding box center [1031, 418] width 35 height 35
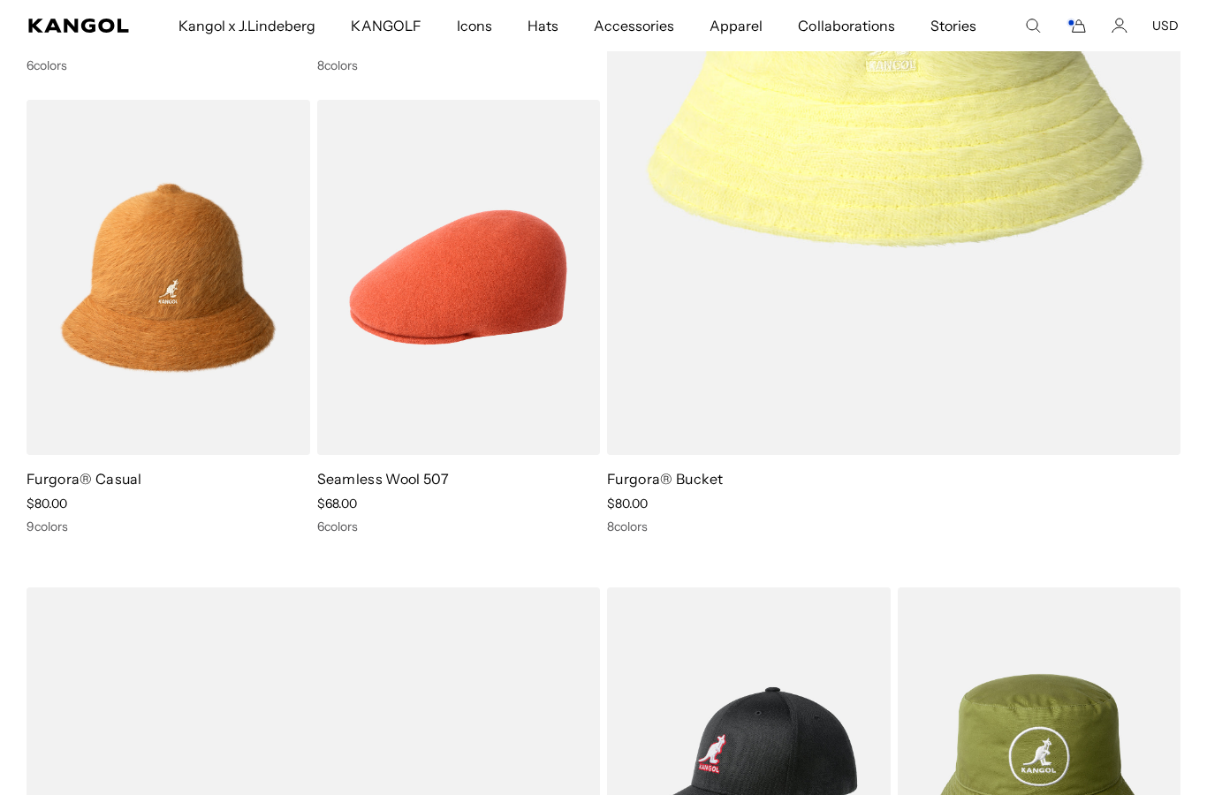
scroll to position [2456, 0]
click at [0, 0] on img at bounding box center [0, 0] width 0 height 0
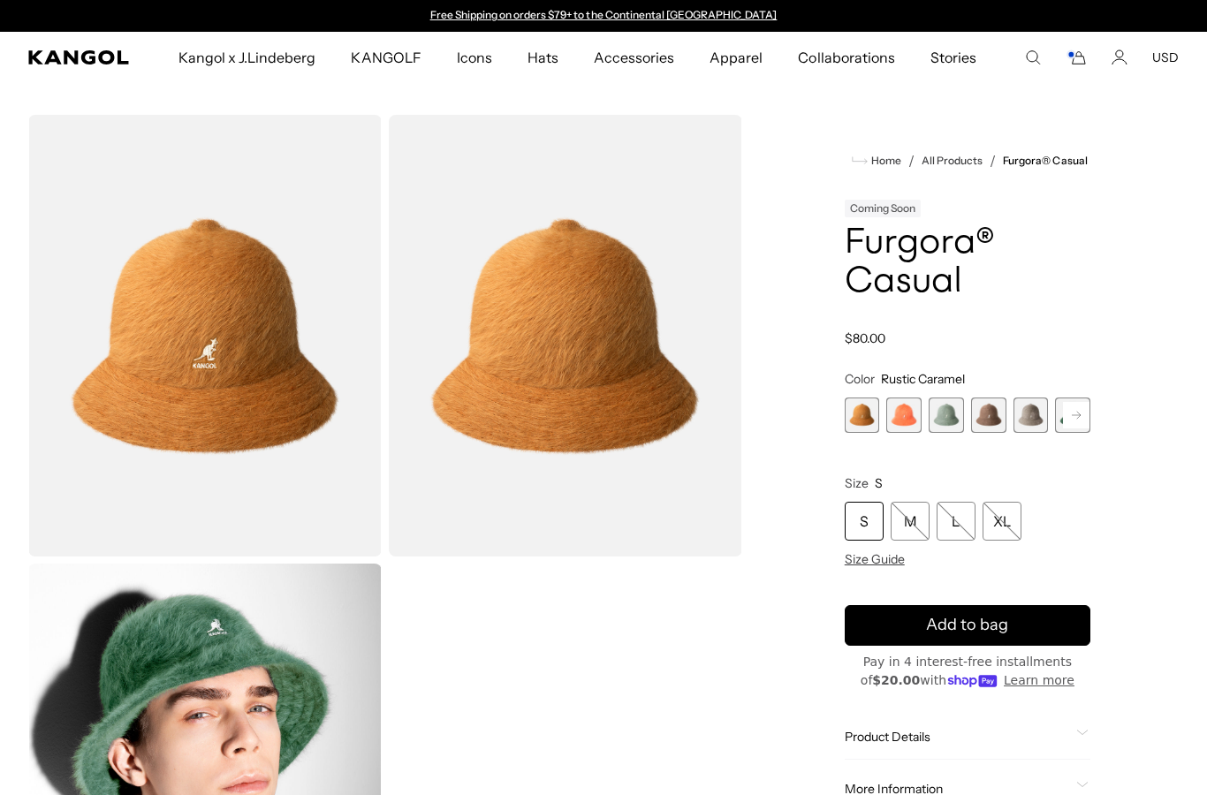
click at [910, 413] on span "2 of 12" at bounding box center [903, 415] width 35 height 35
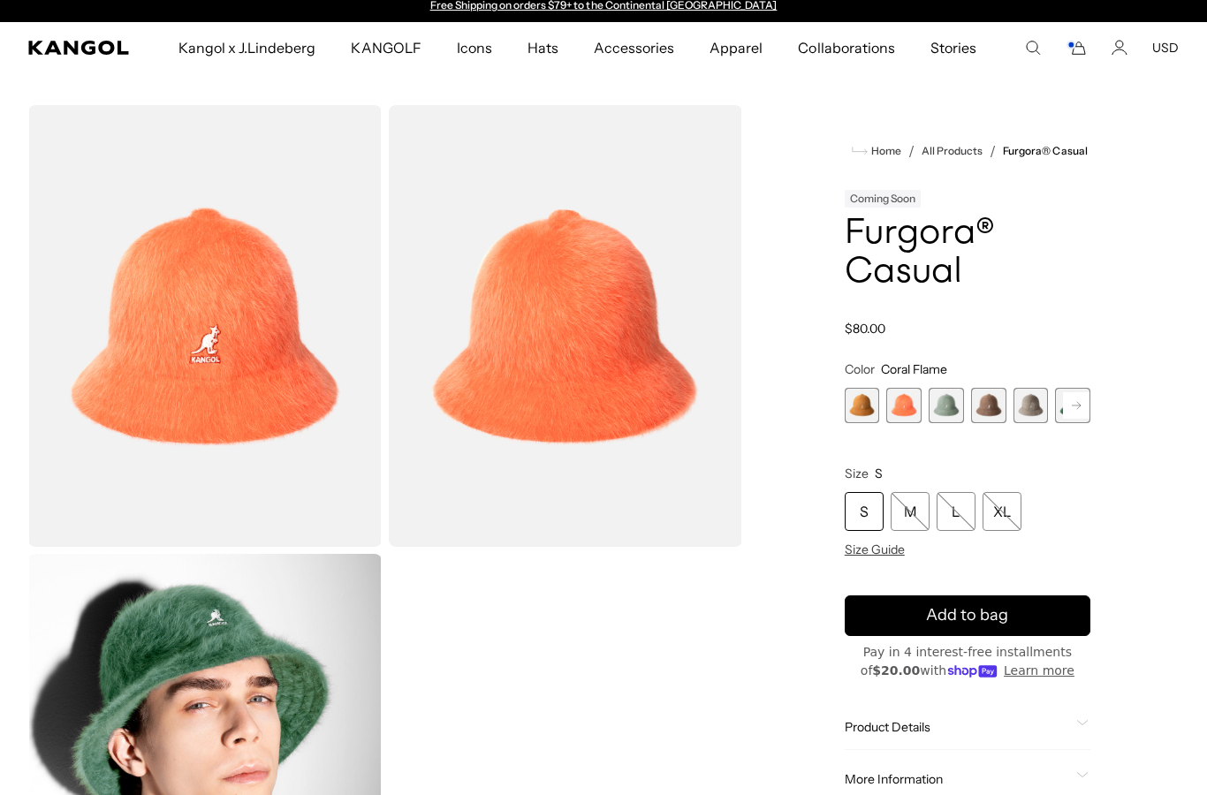
click at [1082, 410] on rect at bounding box center [1076, 405] width 27 height 27
click at [912, 406] on span "3 of 12" at bounding box center [903, 405] width 35 height 35
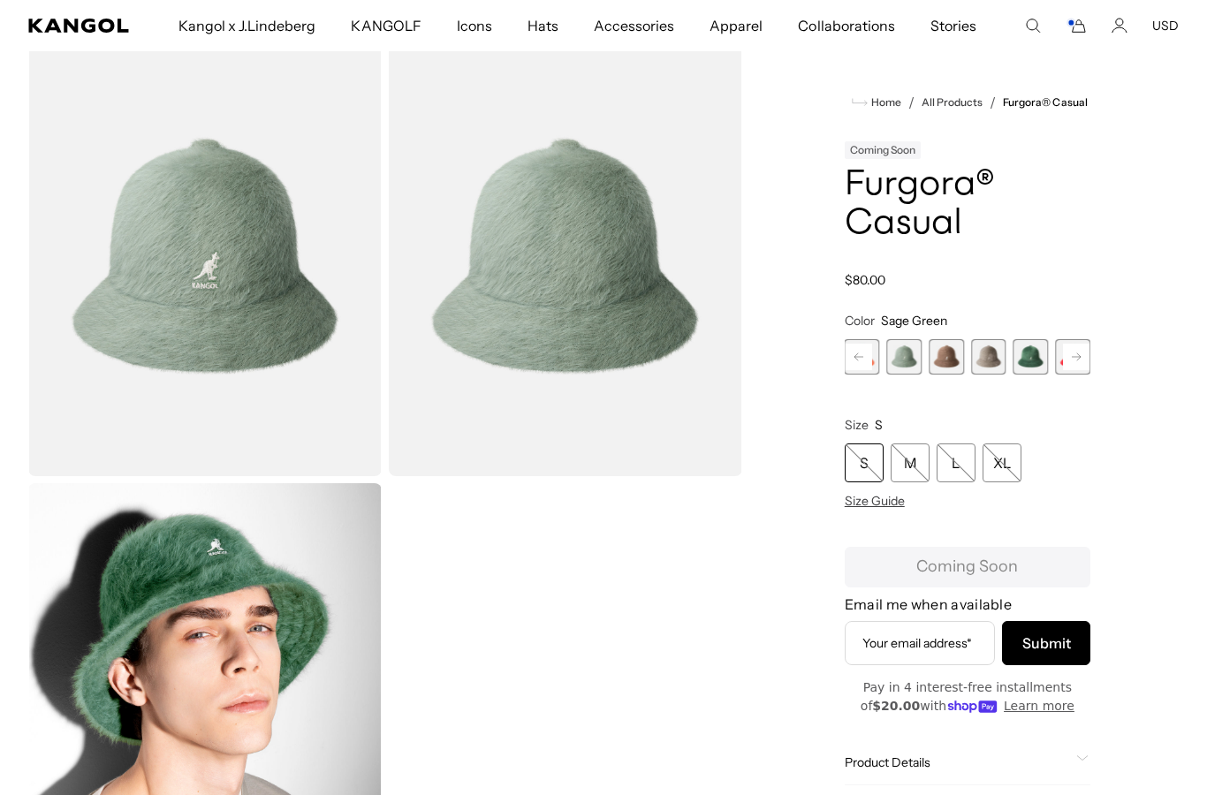
click at [1025, 365] on span "6 of 12" at bounding box center [1031, 356] width 35 height 35
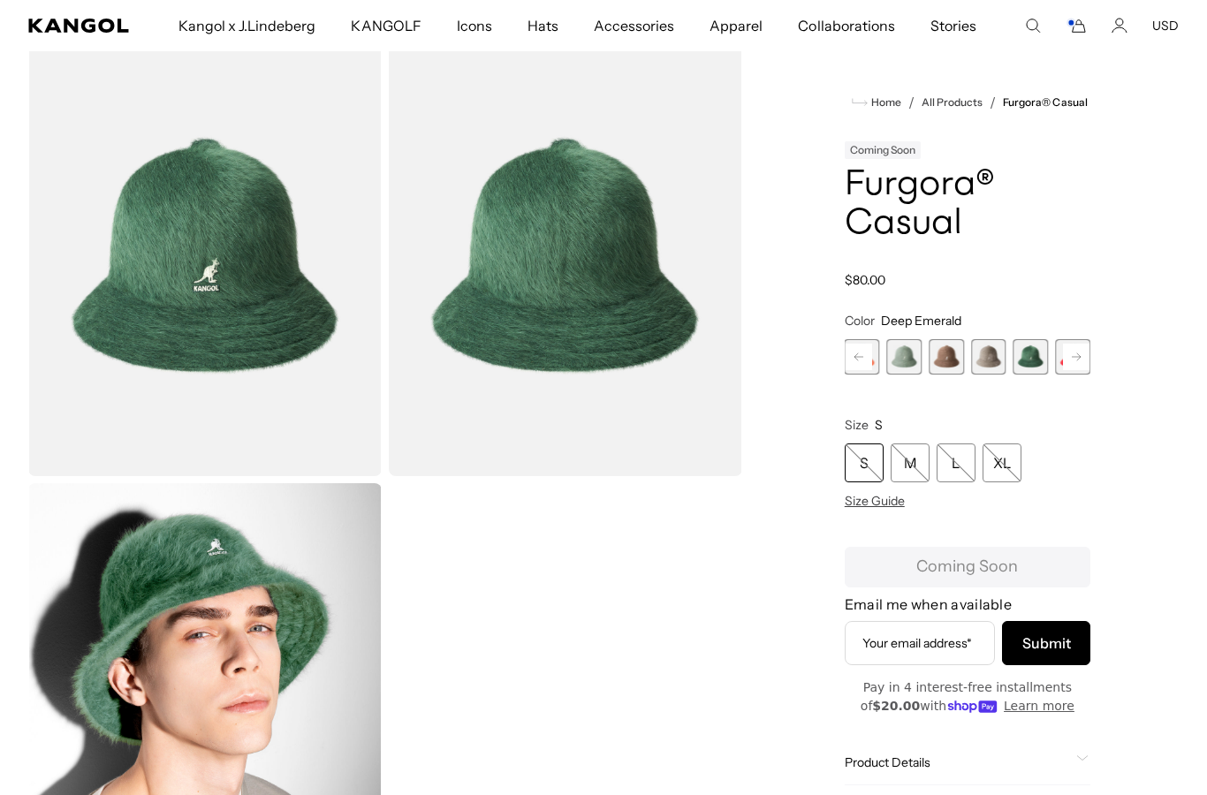
click at [1073, 359] on rect at bounding box center [1076, 357] width 27 height 27
click at [1030, 354] on span "7 of 12" at bounding box center [1031, 356] width 35 height 35
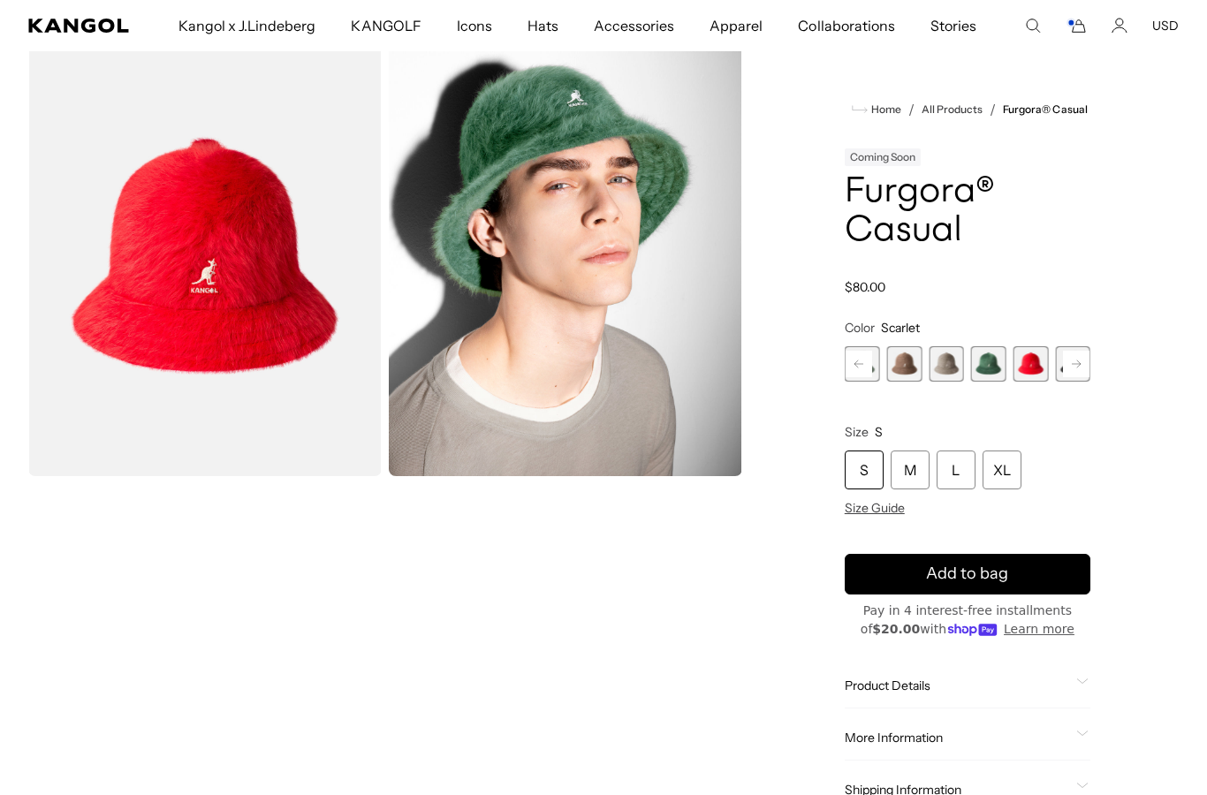
scroll to position [0, 364]
click at [863, 364] on rect at bounding box center [859, 364] width 27 height 27
click at [862, 368] on span "1 of 12" at bounding box center [862, 363] width 35 height 35
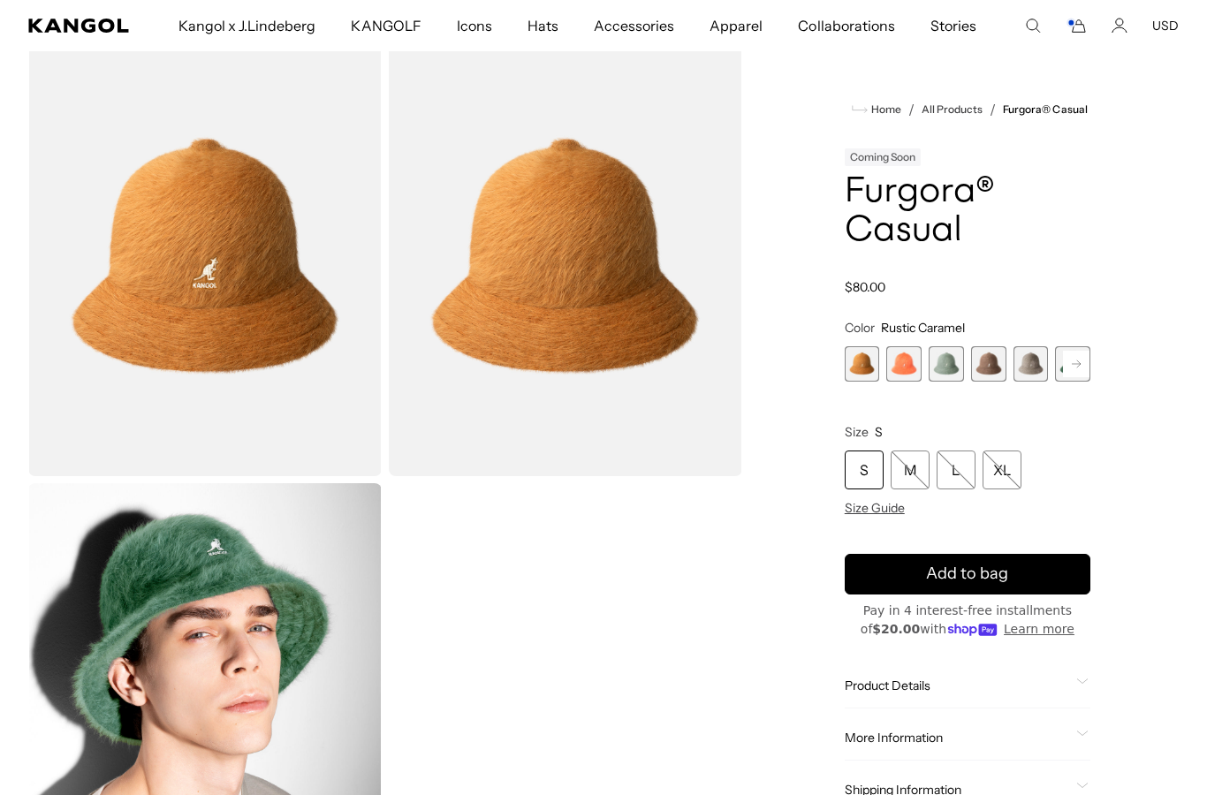
scroll to position [95, 0]
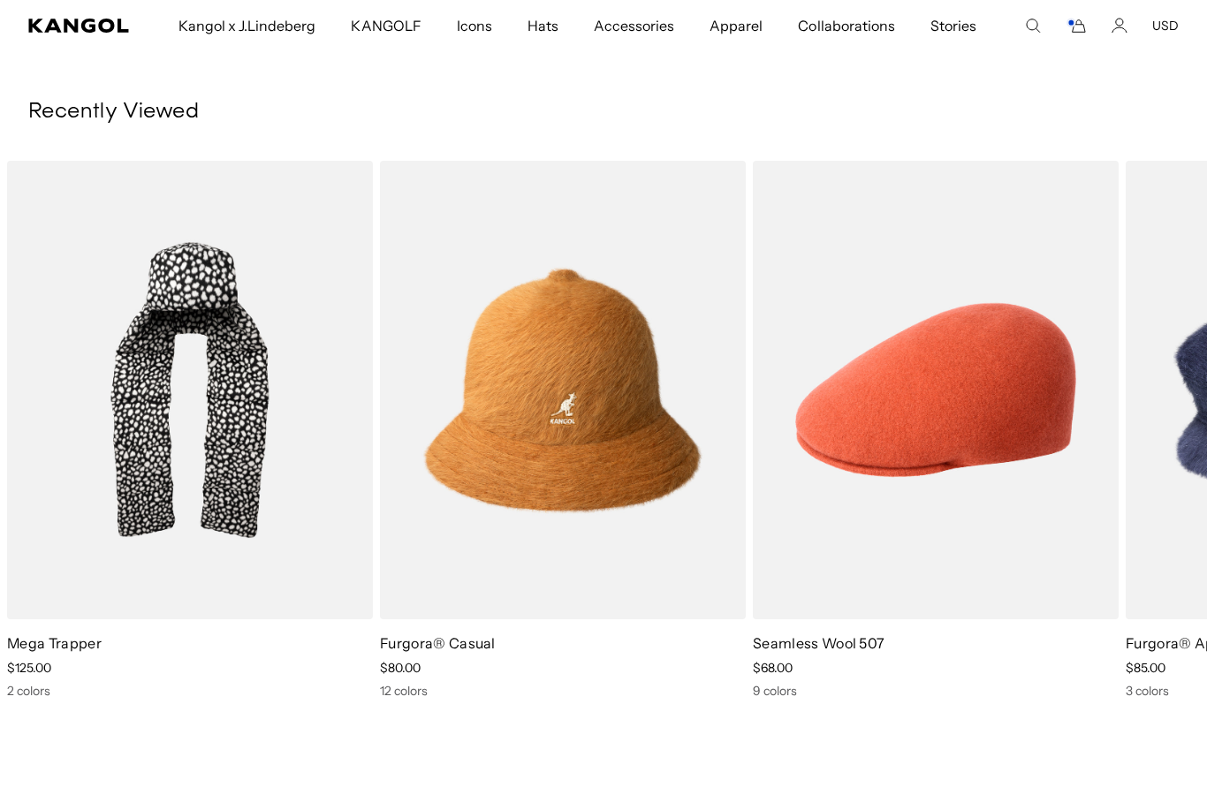
click img "4 of 4"
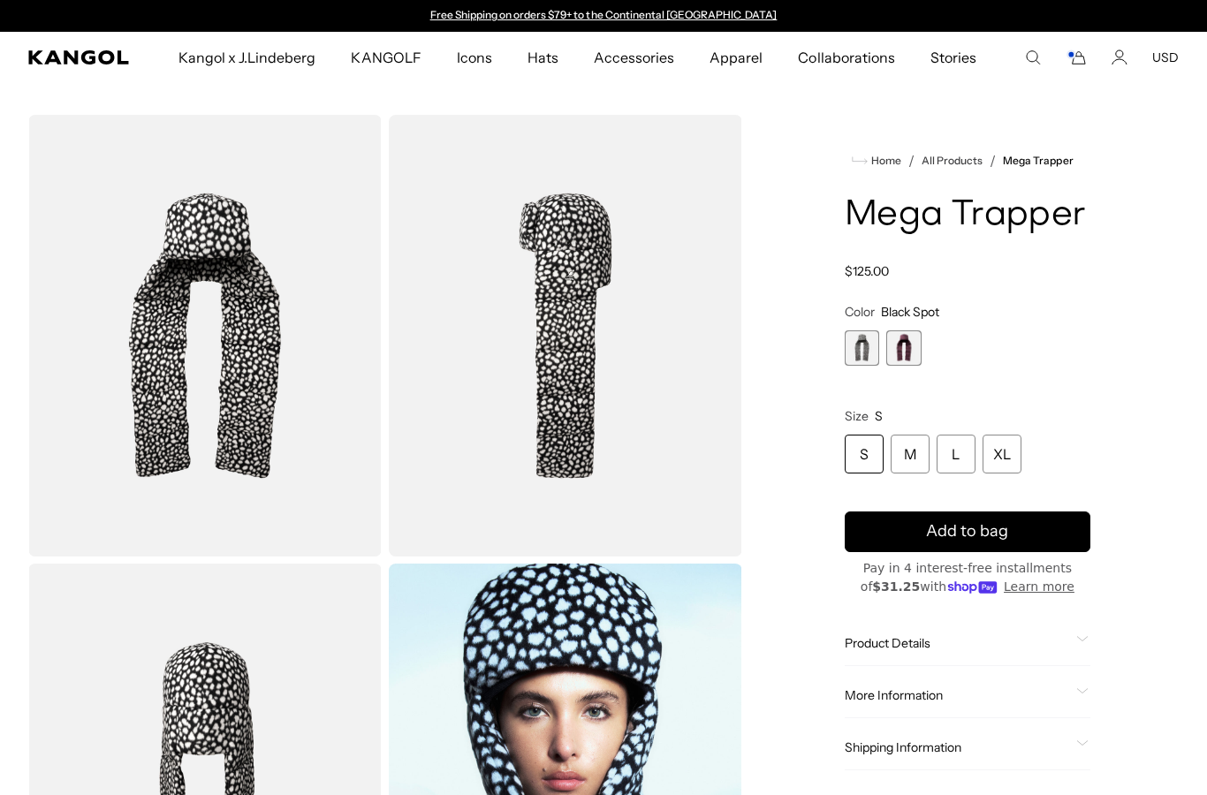
click at [916, 352] on span "2 of 2" at bounding box center [903, 347] width 35 height 35
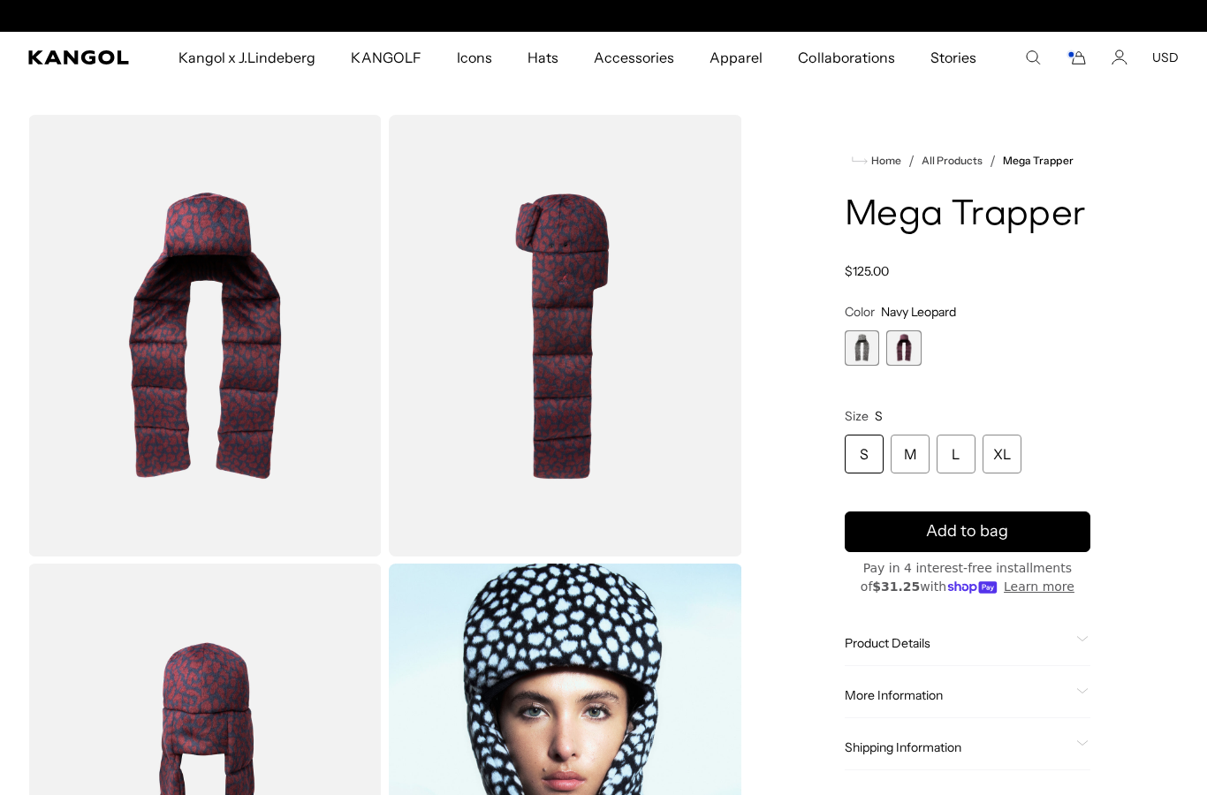
scroll to position [0, 364]
click at [1087, 60] on icon "Cart" at bounding box center [1076, 57] width 21 height 16
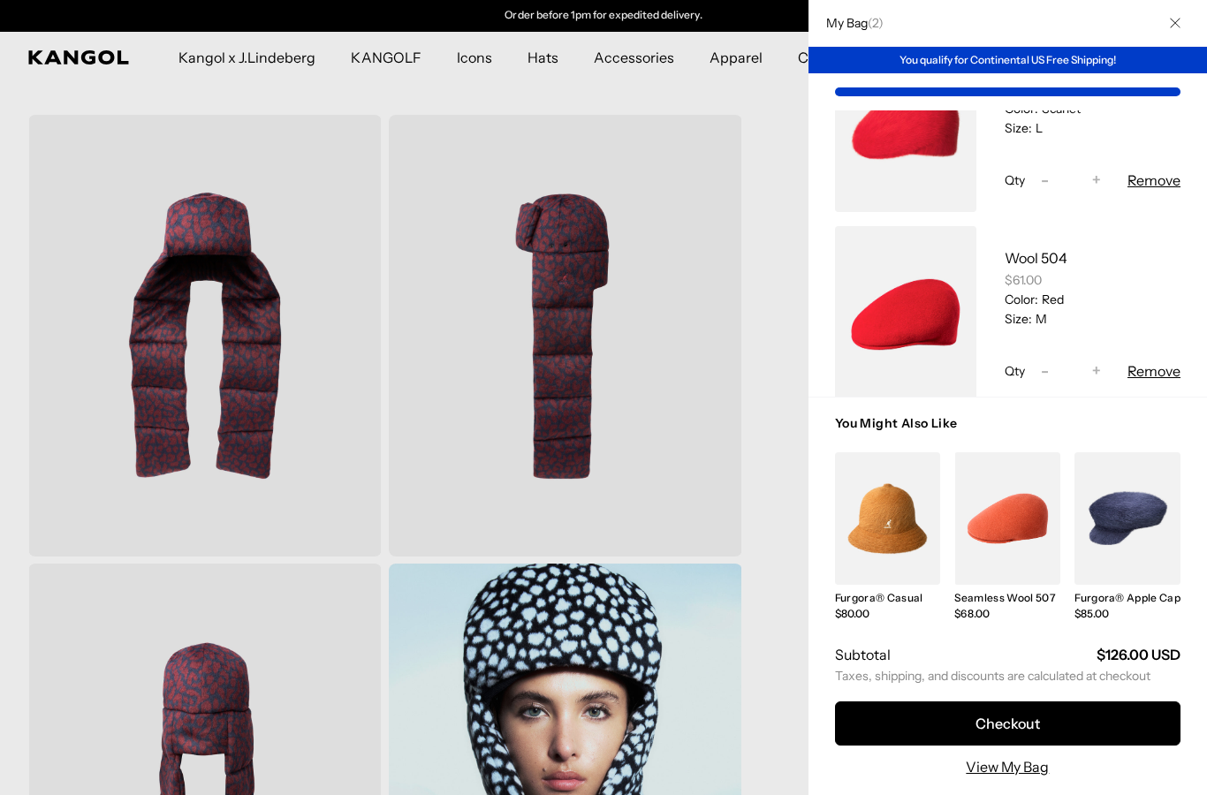
click at [1156, 381] on button "Remove" at bounding box center [1154, 371] width 53 height 21
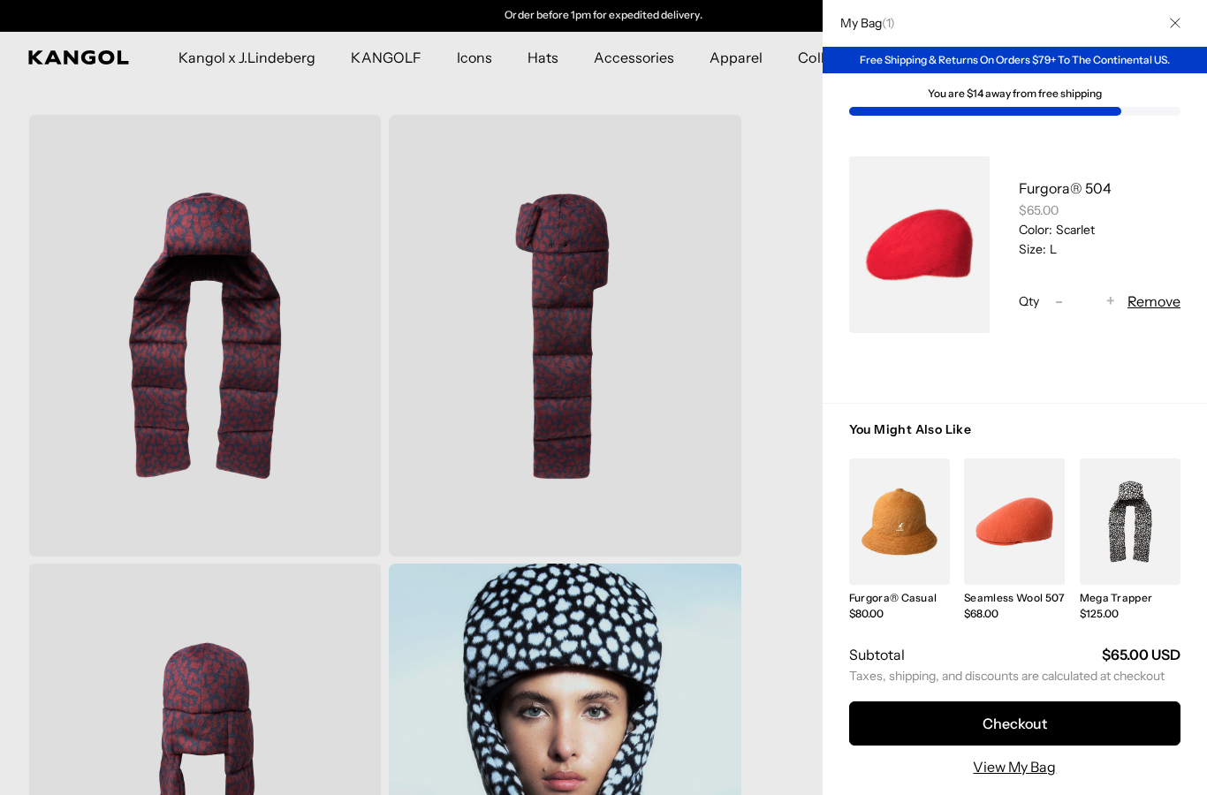
click at [596, 328] on div at bounding box center [603, 397] width 1207 height 795
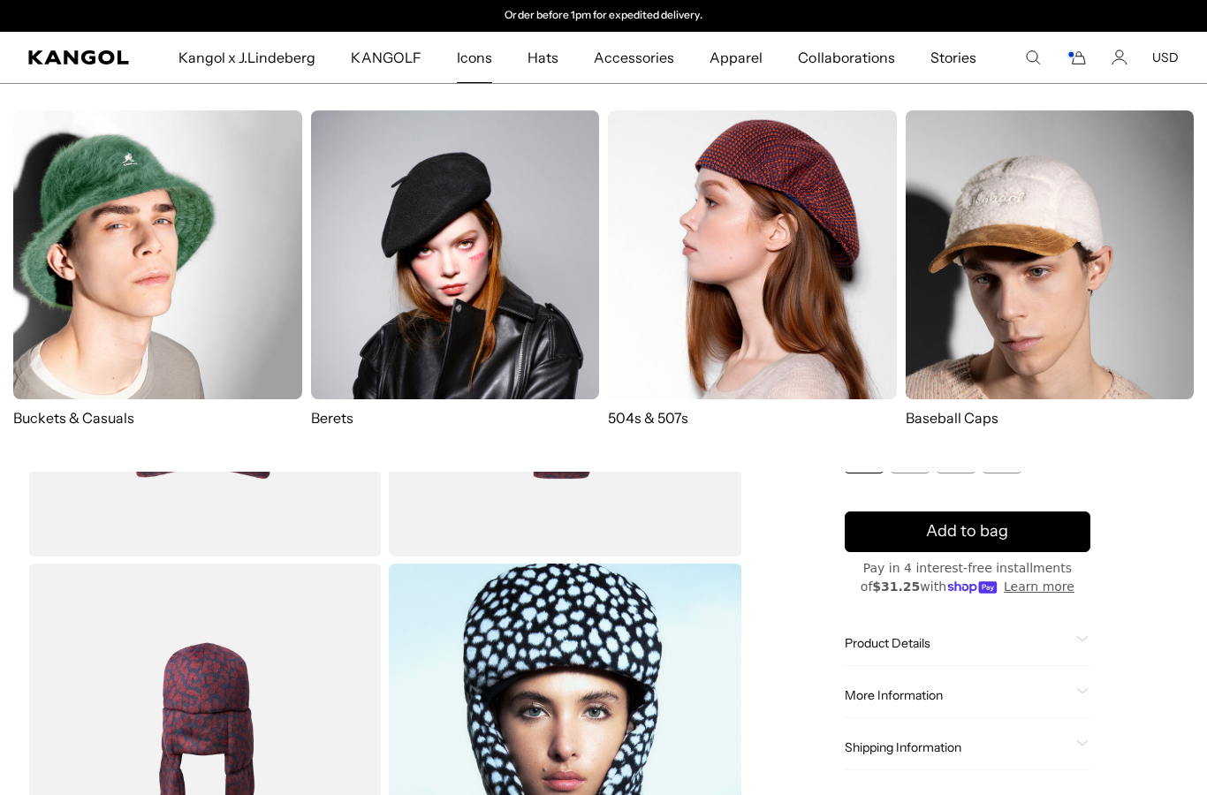
click at [469, 69] on span "Icons" at bounding box center [474, 57] width 35 height 51
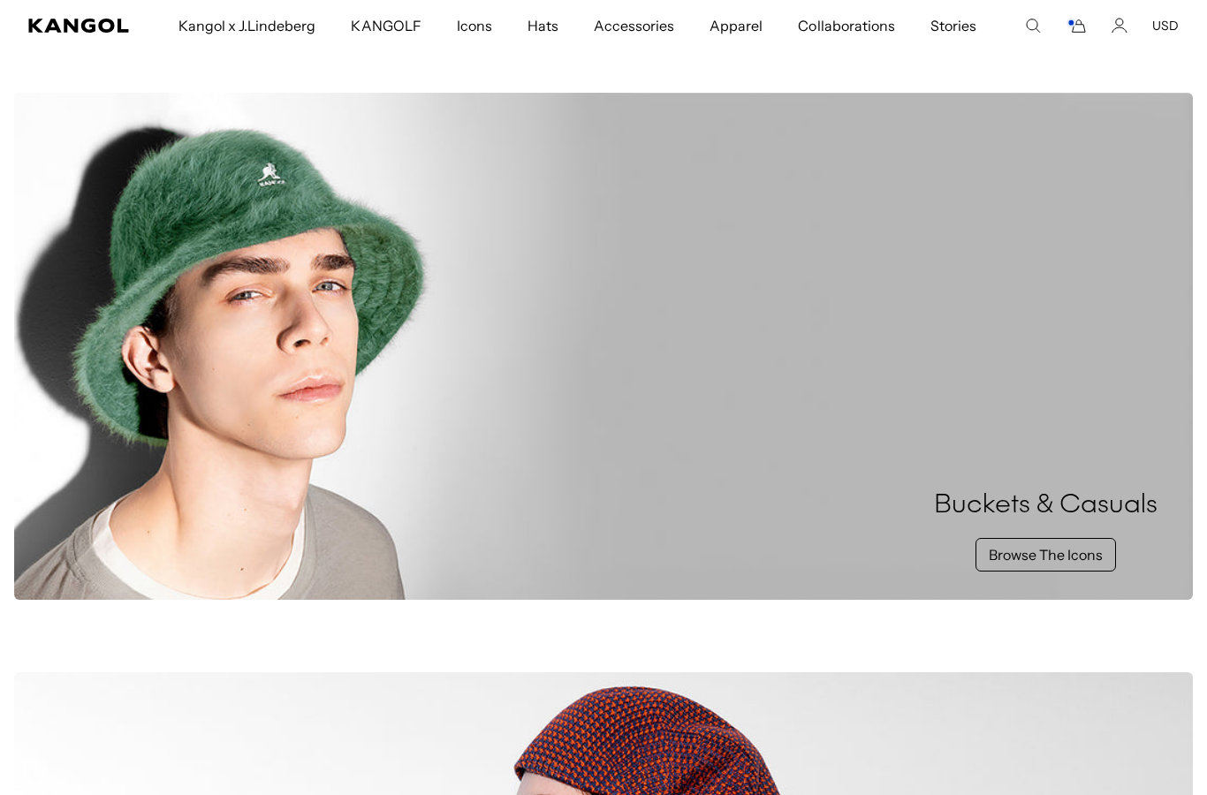
scroll to position [0, 364]
click at [97, 20] on icon "Kangol" at bounding box center [79, 26] width 102 height 14
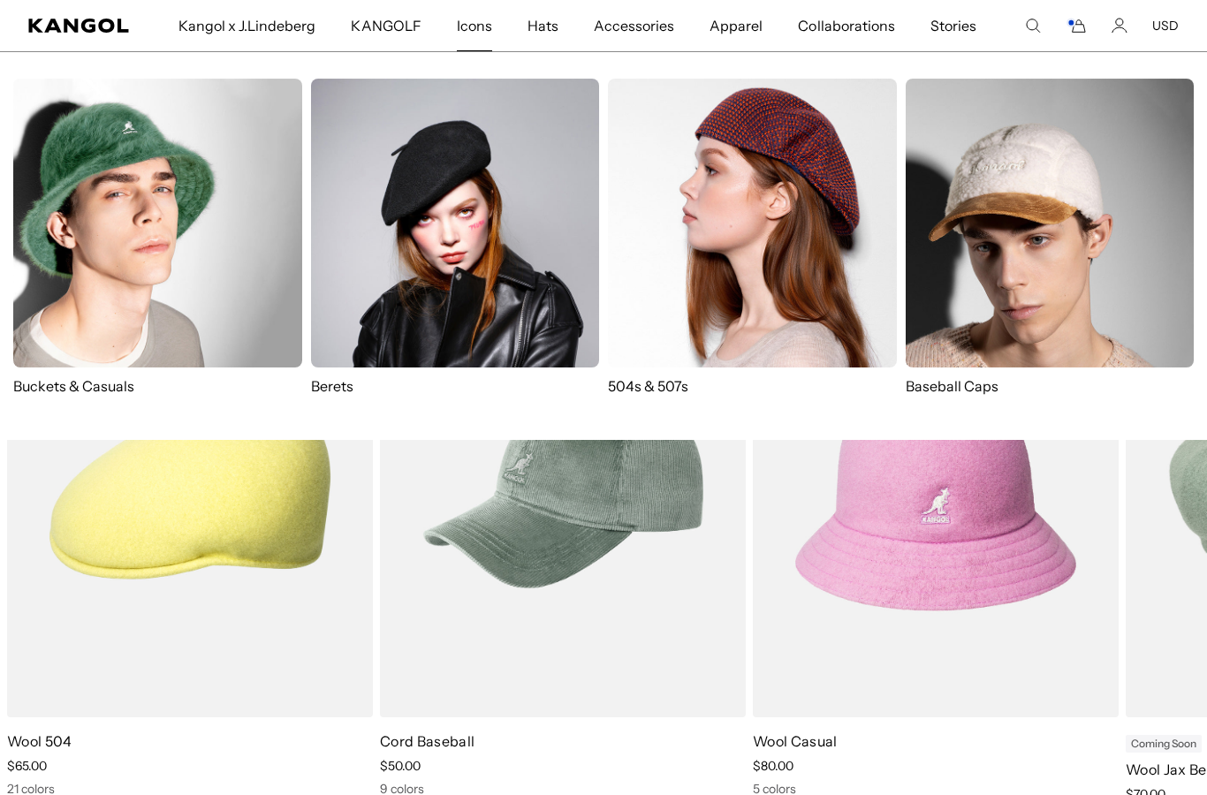
scroll to position [485, 0]
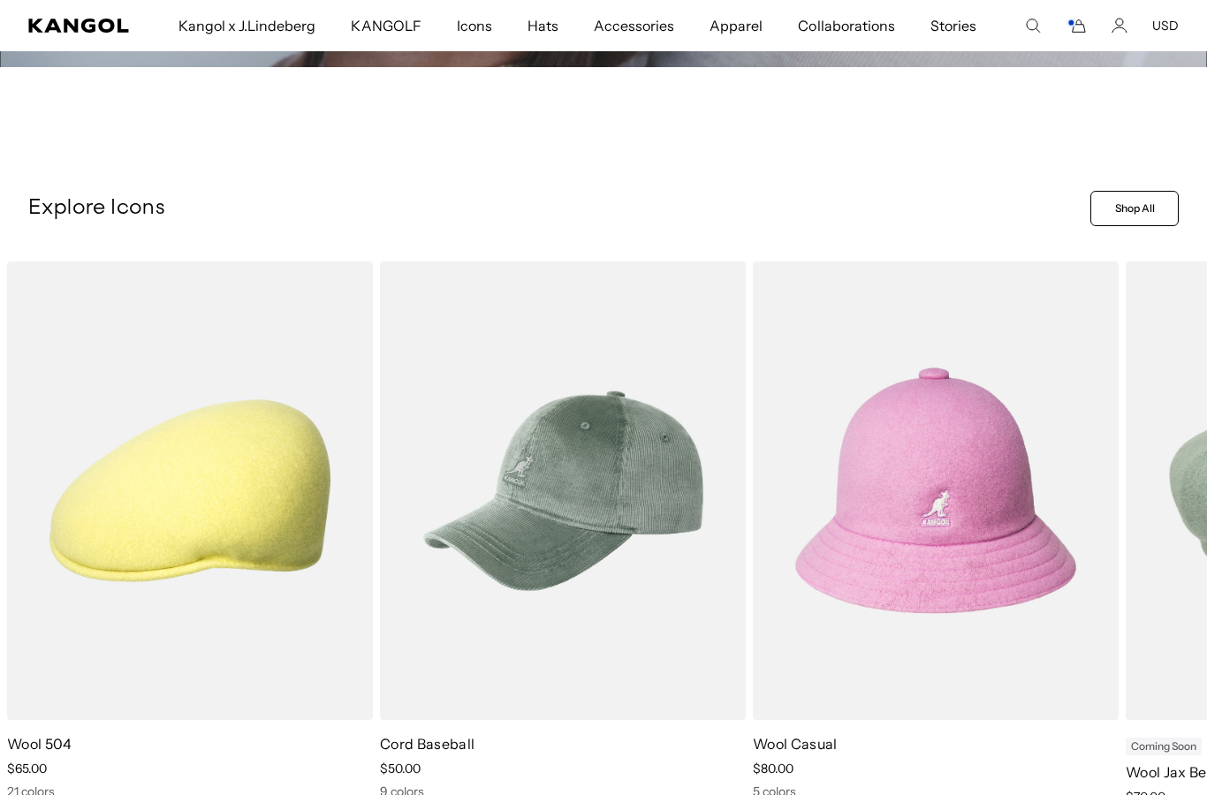
click at [0, 0] on video "Wool Casual" at bounding box center [0, 0] width 0 height 0
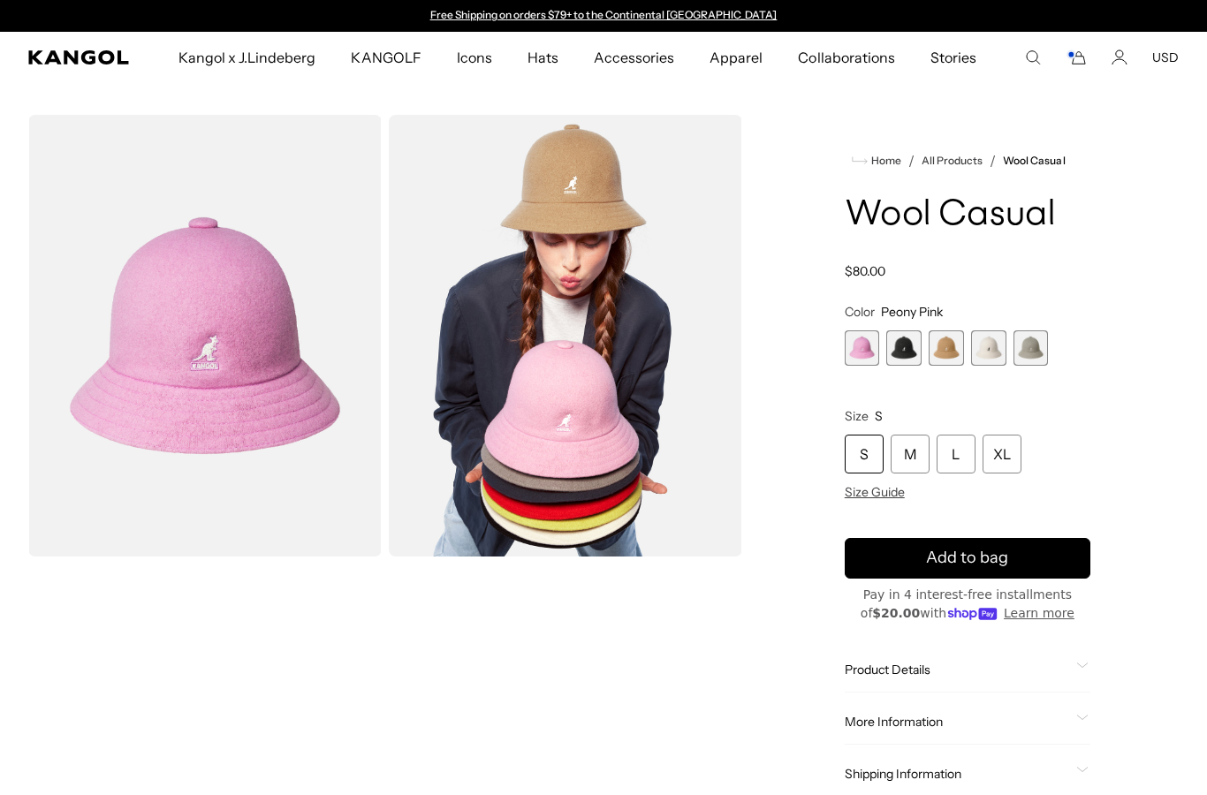
click at [1037, 365] on span "5 of 5" at bounding box center [1031, 347] width 35 height 35
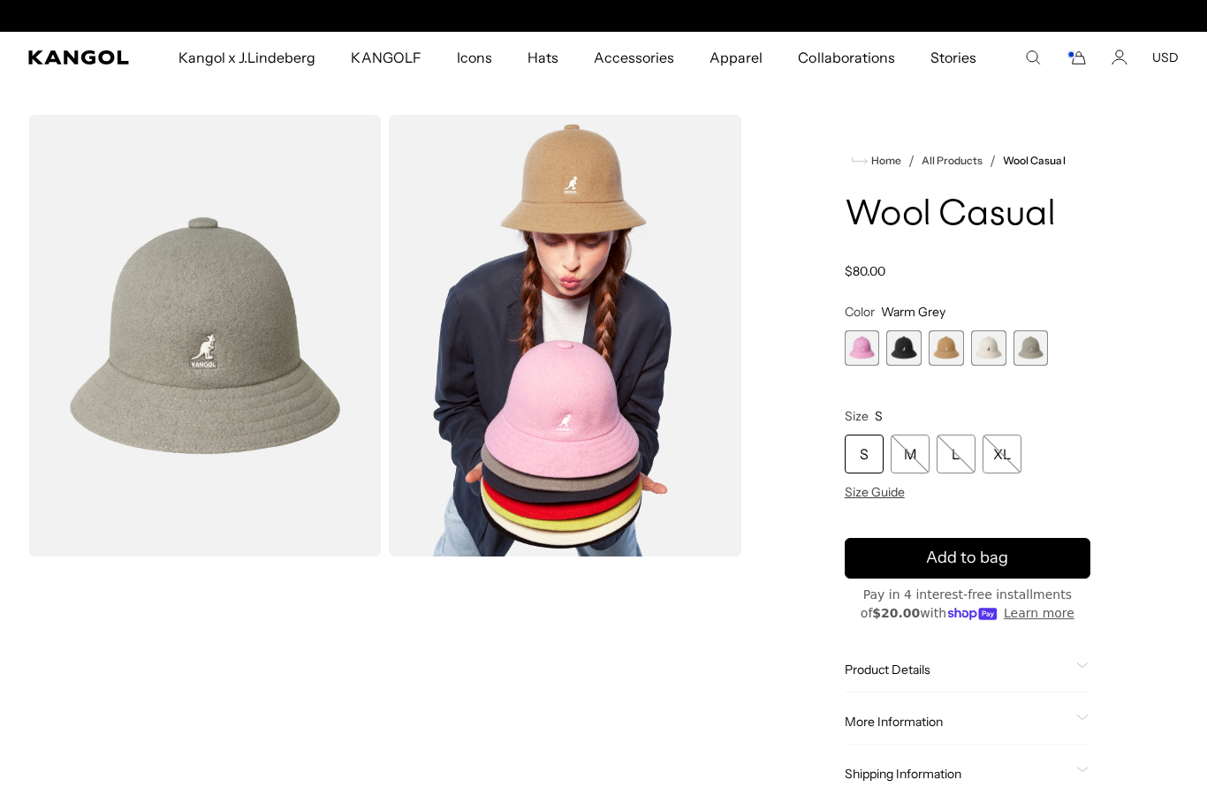
scroll to position [0, 364]
click at [862, 354] on span "1 of 5" at bounding box center [862, 347] width 35 height 35
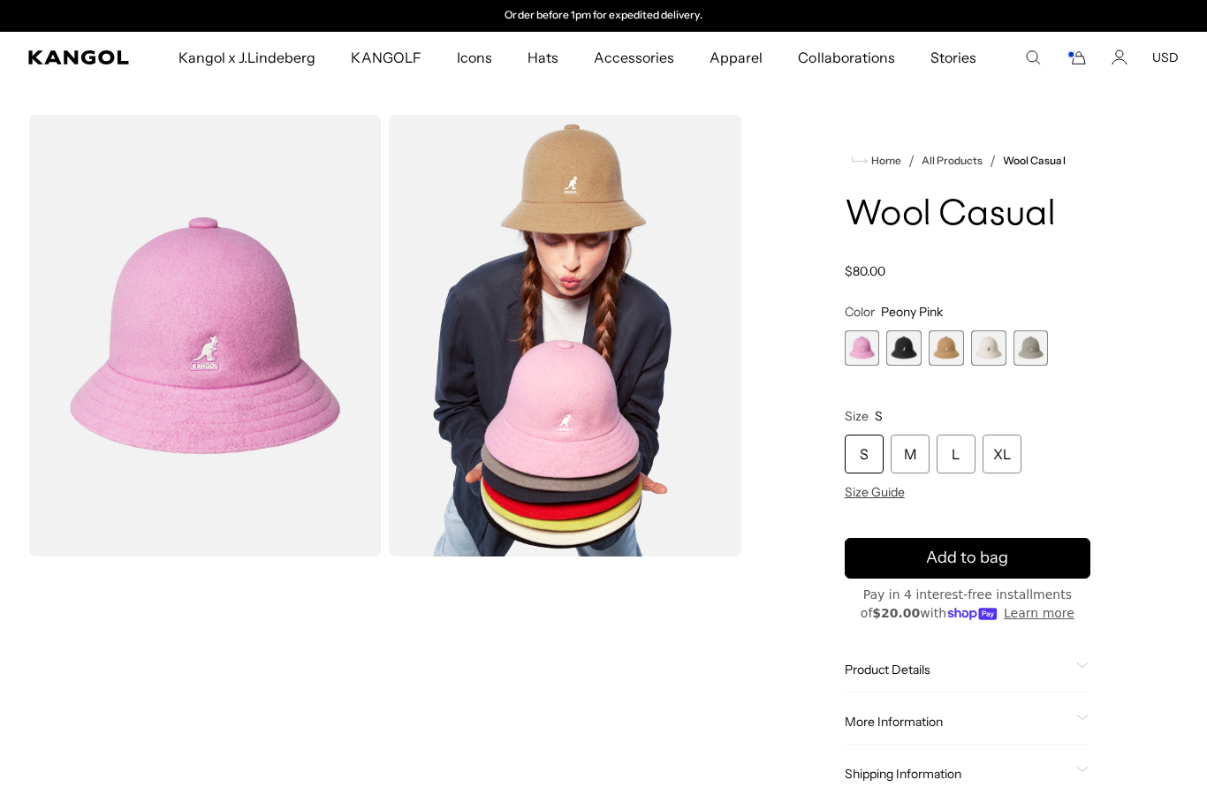
click at [906, 353] on span "2 of 5" at bounding box center [903, 347] width 35 height 35
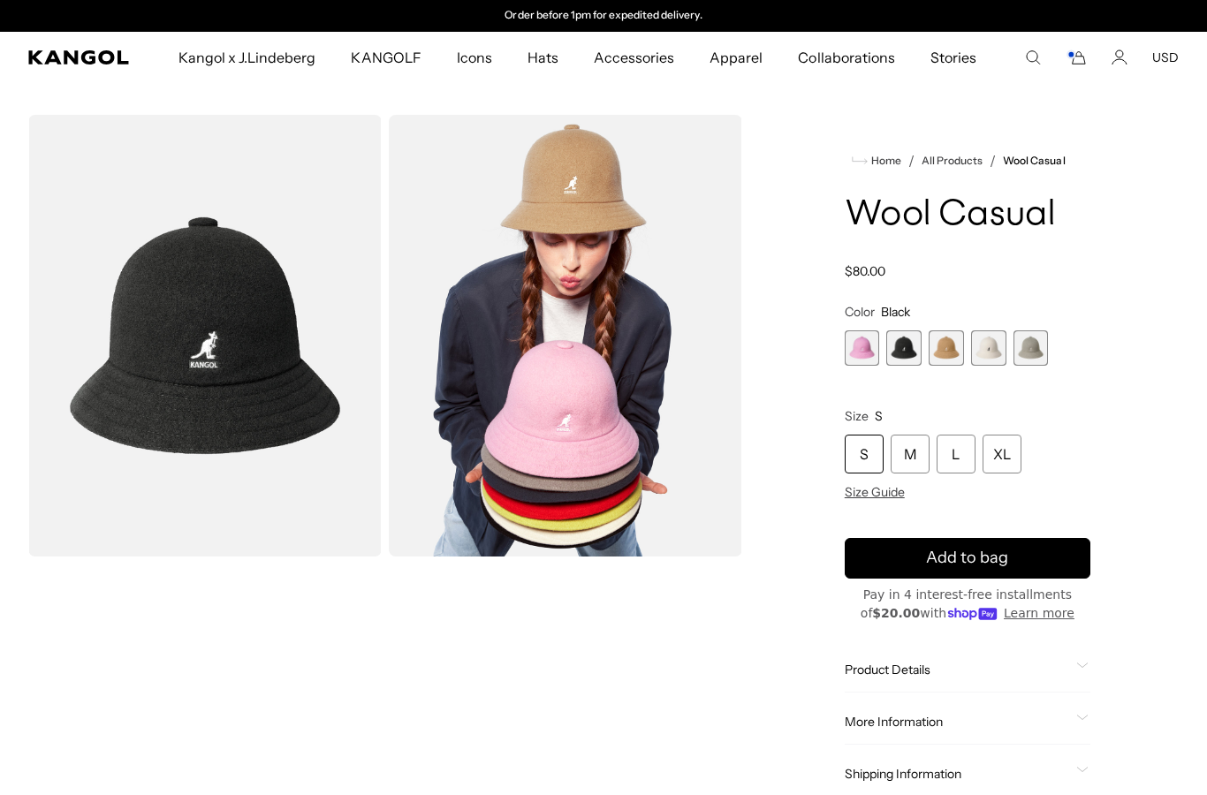
click at [104, 55] on icon "Kangol" at bounding box center [79, 57] width 102 height 14
